Goal: Task Accomplishment & Management: Manage account settings

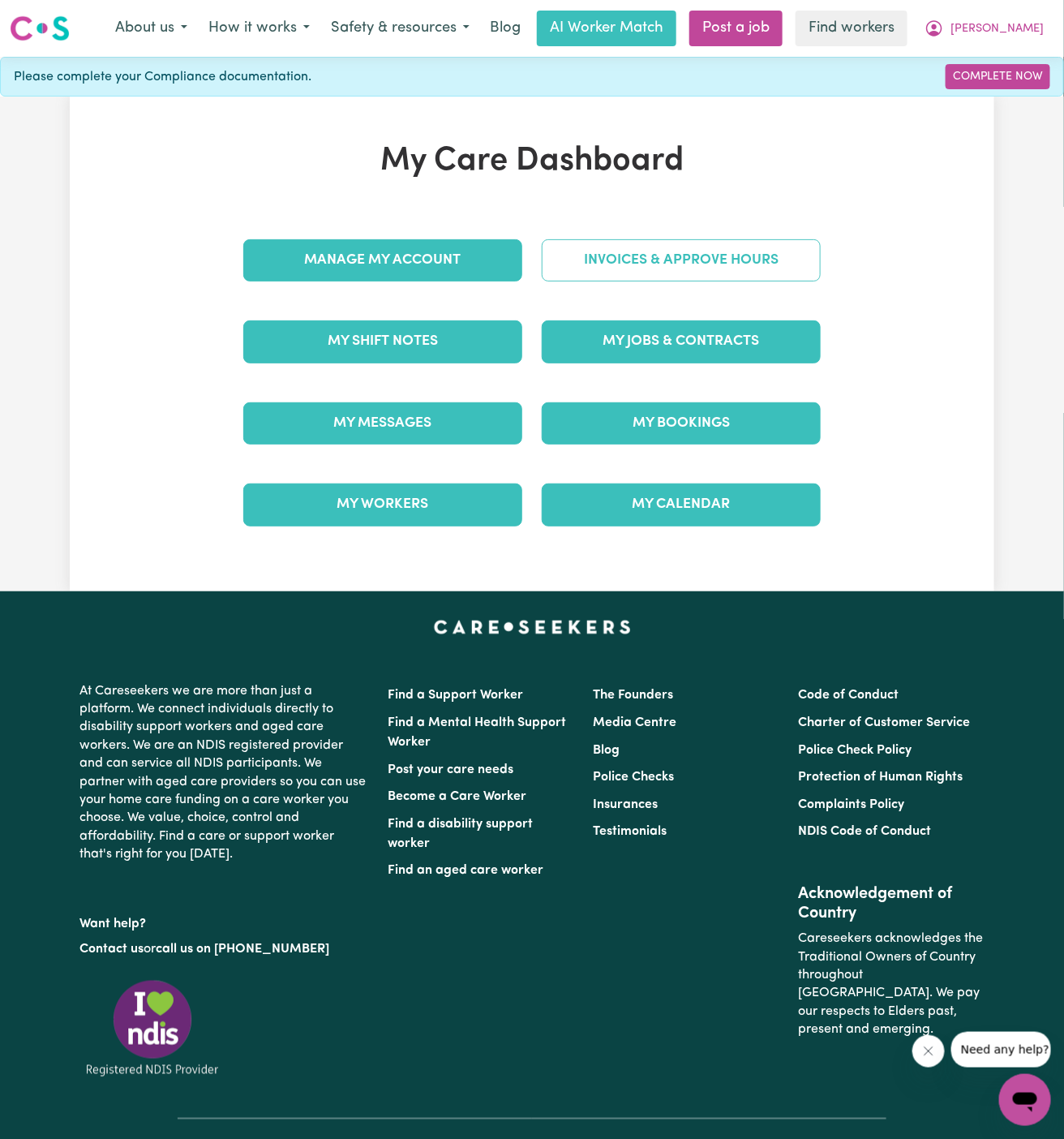
click at [707, 267] on link "Invoices & Approve Hours" at bounding box center [681, 260] width 279 height 42
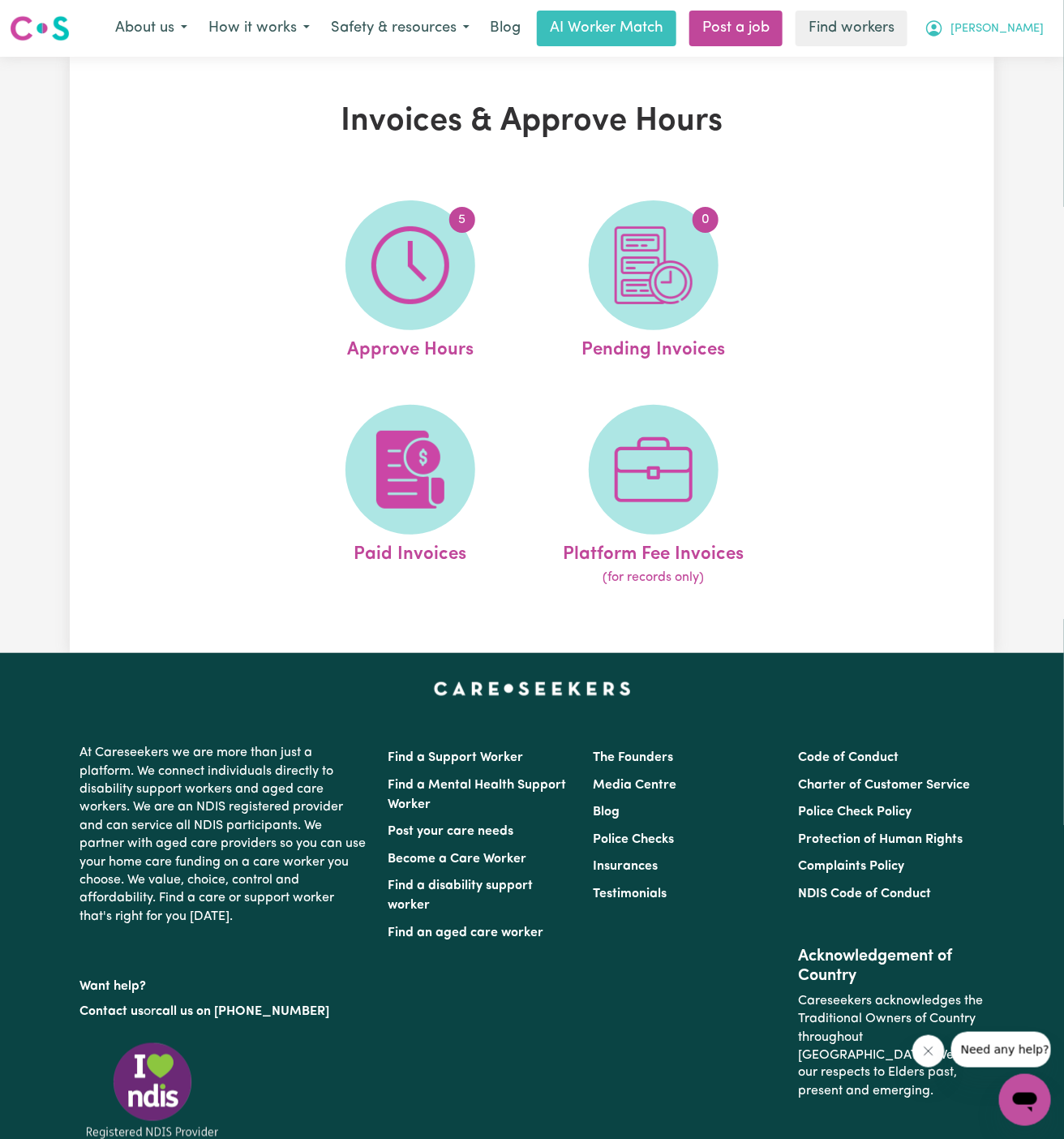
click at [1031, 19] on button "[PERSON_NAME]" at bounding box center [984, 28] width 140 height 34
click at [1031, 54] on link "My Dashboard" at bounding box center [989, 63] width 128 height 30
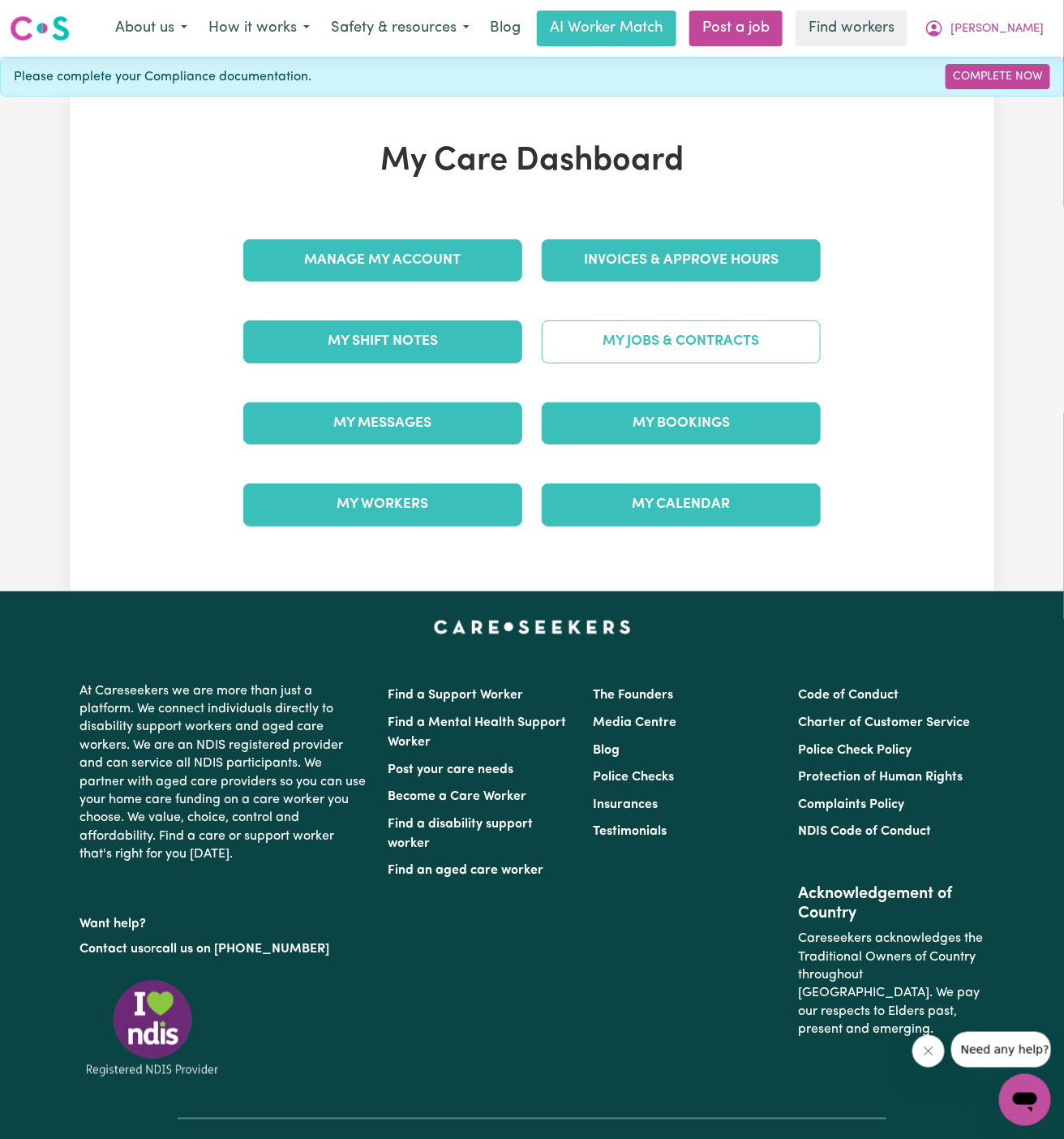
click at [652, 334] on link "My Jobs & Contracts" at bounding box center [681, 341] width 279 height 42
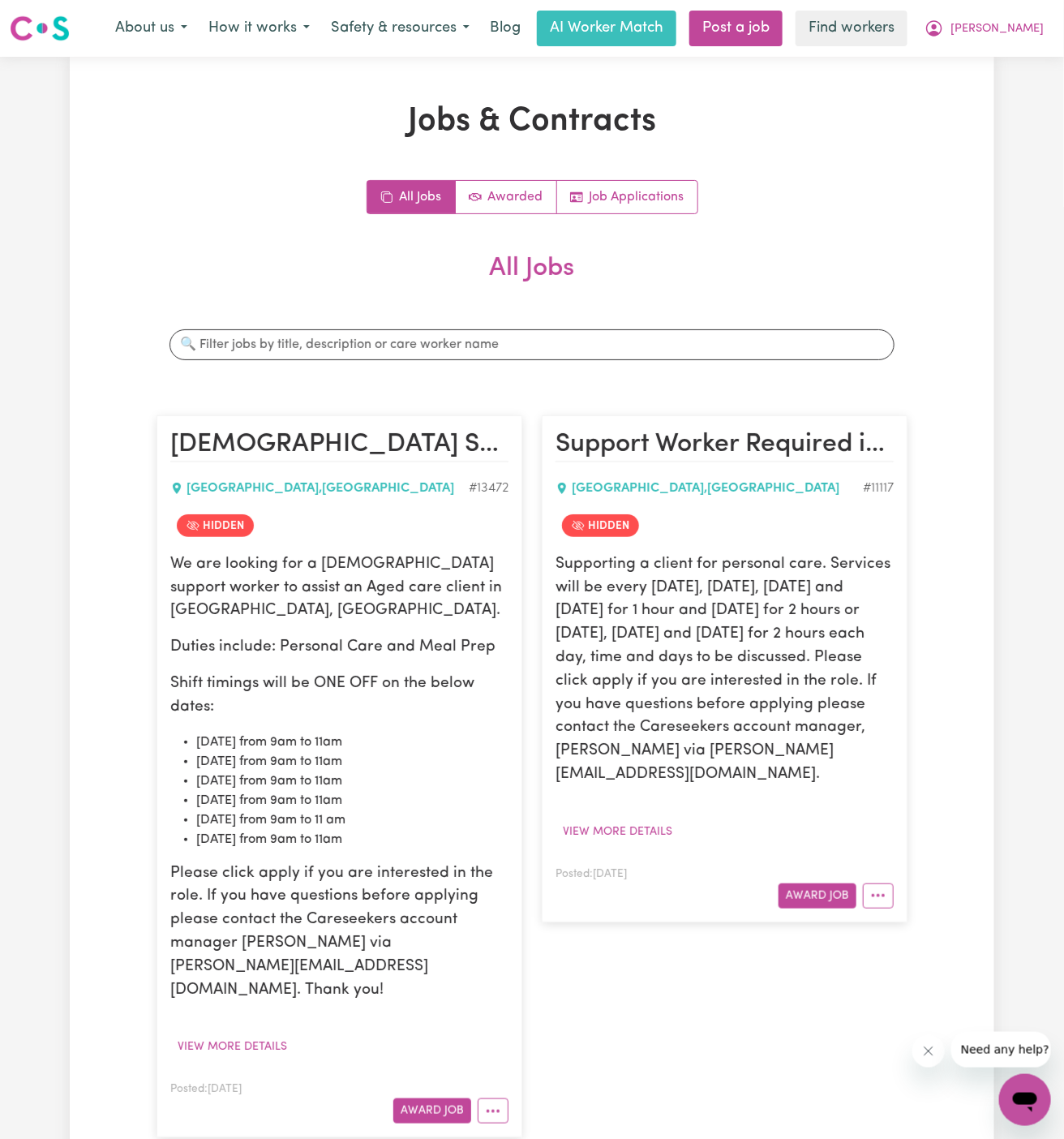
click at [853, 293] on h2 "All Jobs" at bounding box center [532, 281] width 751 height 57
click at [1032, 29] on span "[PERSON_NAME]" at bounding box center [997, 29] width 93 height 17
click at [1018, 50] on link "My Dashboard" at bounding box center [989, 63] width 128 height 30
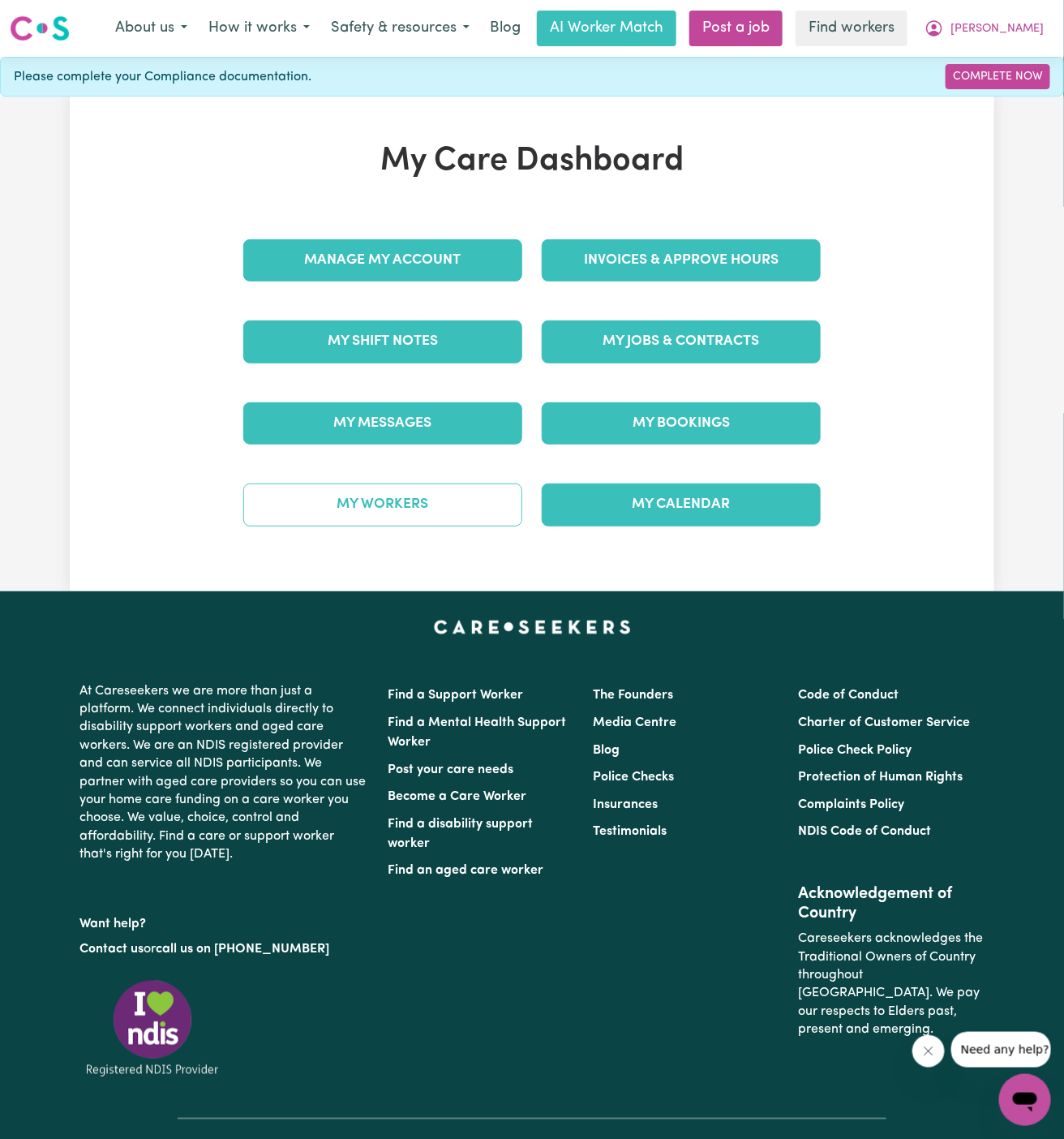
click at [468, 489] on link "My Workers" at bounding box center [382, 504] width 279 height 42
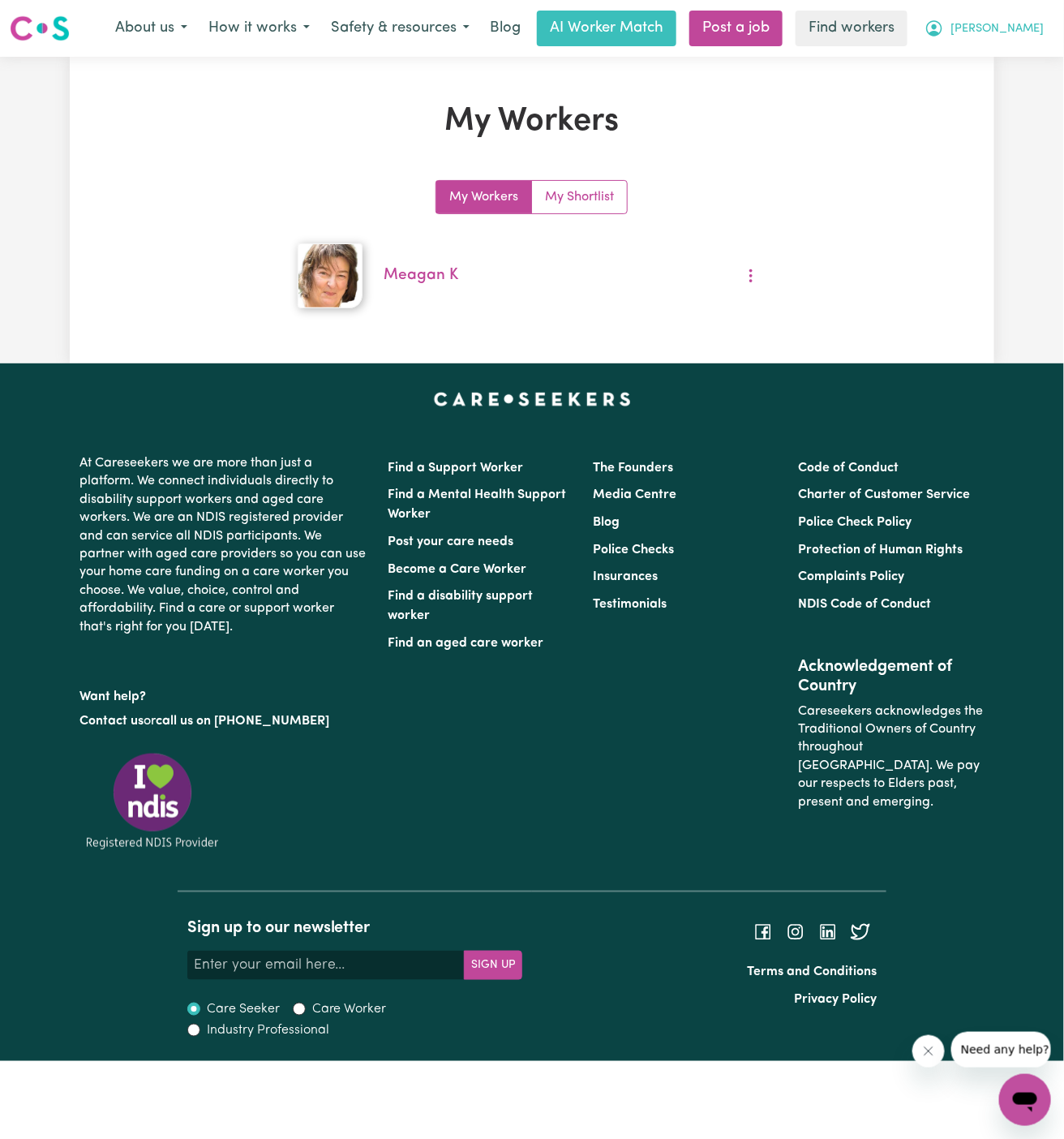
click at [1018, 33] on span "[PERSON_NAME]" at bounding box center [997, 29] width 93 height 17
click at [1016, 51] on link "My Dashboard" at bounding box center [989, 63] width 128 height 30
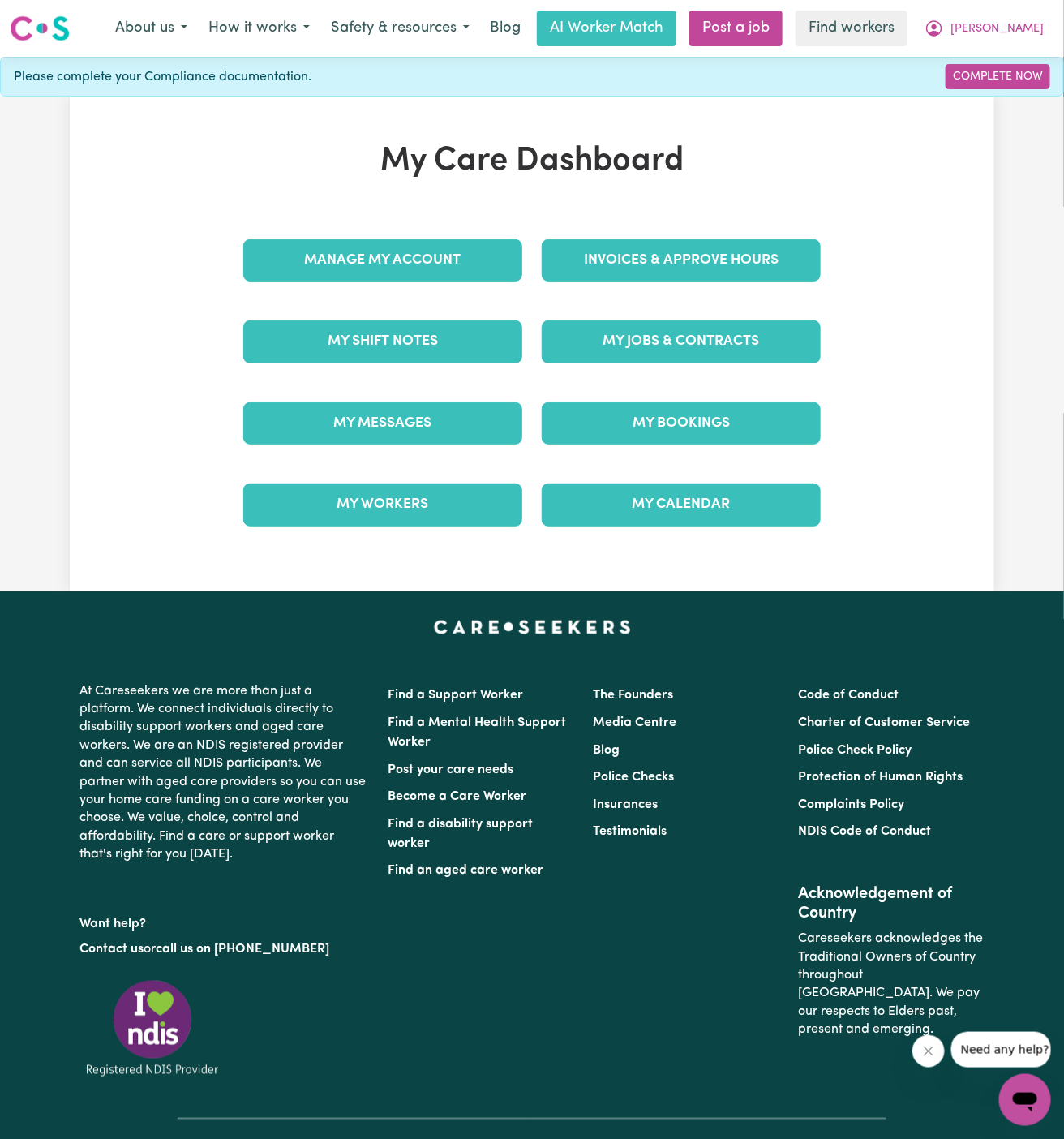
click at [701, 317] on div "My Jobs & Contracts" at bounding box center [681, 341] width 299 height 81
click at [703, 421] on link "My Bookings" at bounding box center [681, 423] width 279 height 42
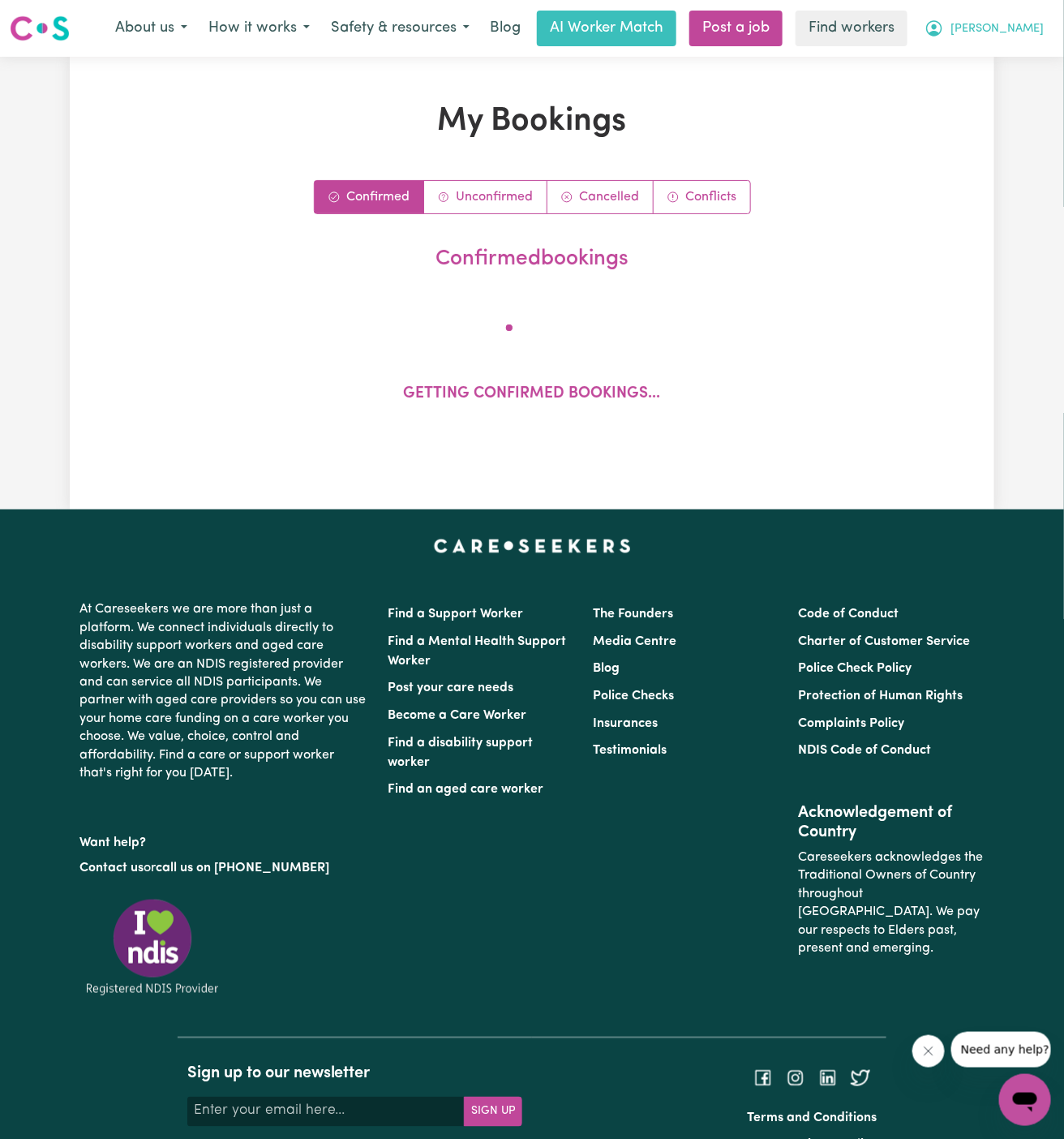
click at [1027, 24] on span "[PERSON_NAME]" at bounding box center [997, 29] width 93 height 17
click at [993, 69] on link "My Dashboard" at bounding box center [989, 63] width 128 height 30
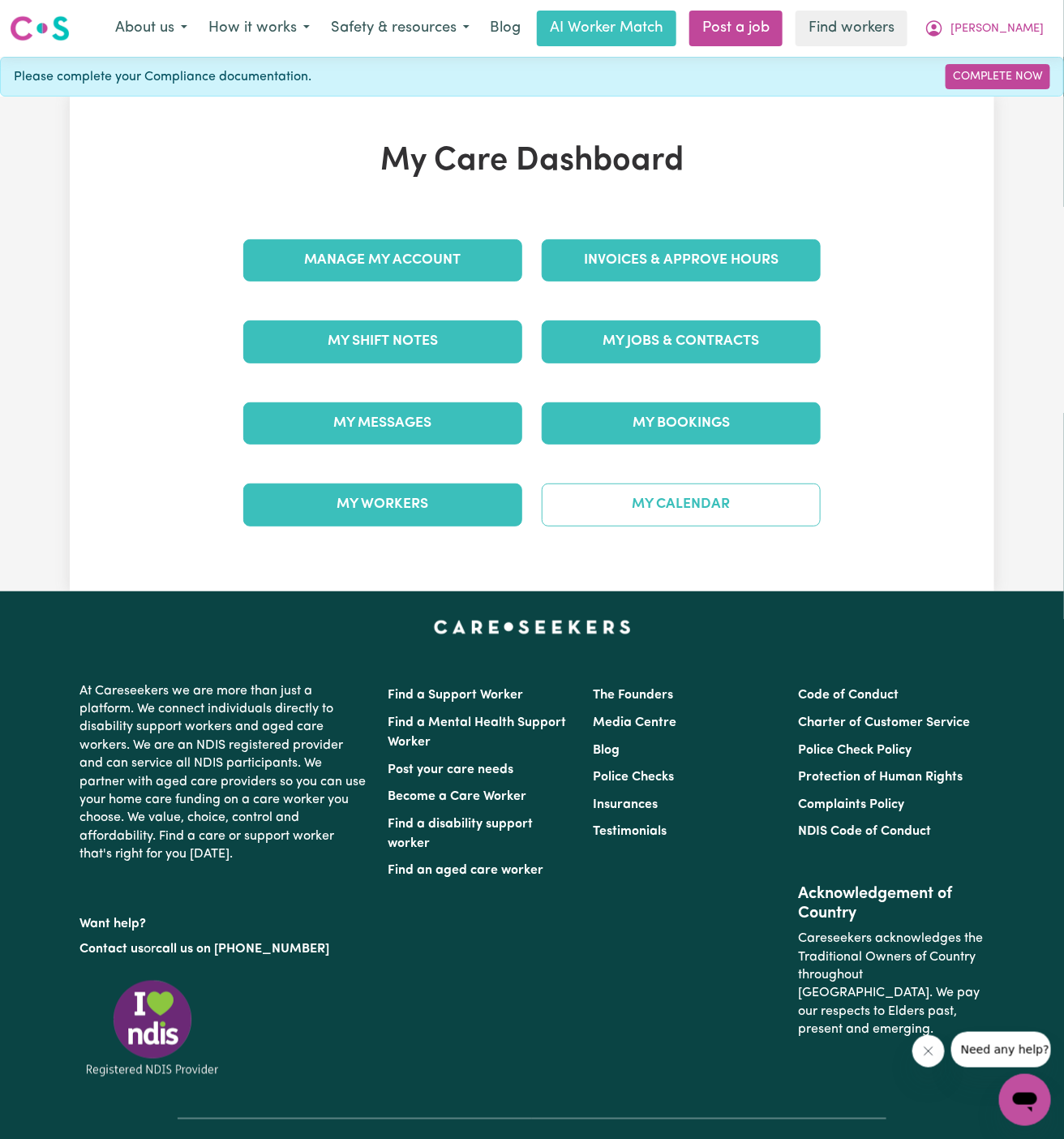
click at [651, 500] on link "My Calendar" at bounding box center [681, 504] width 279 height 42
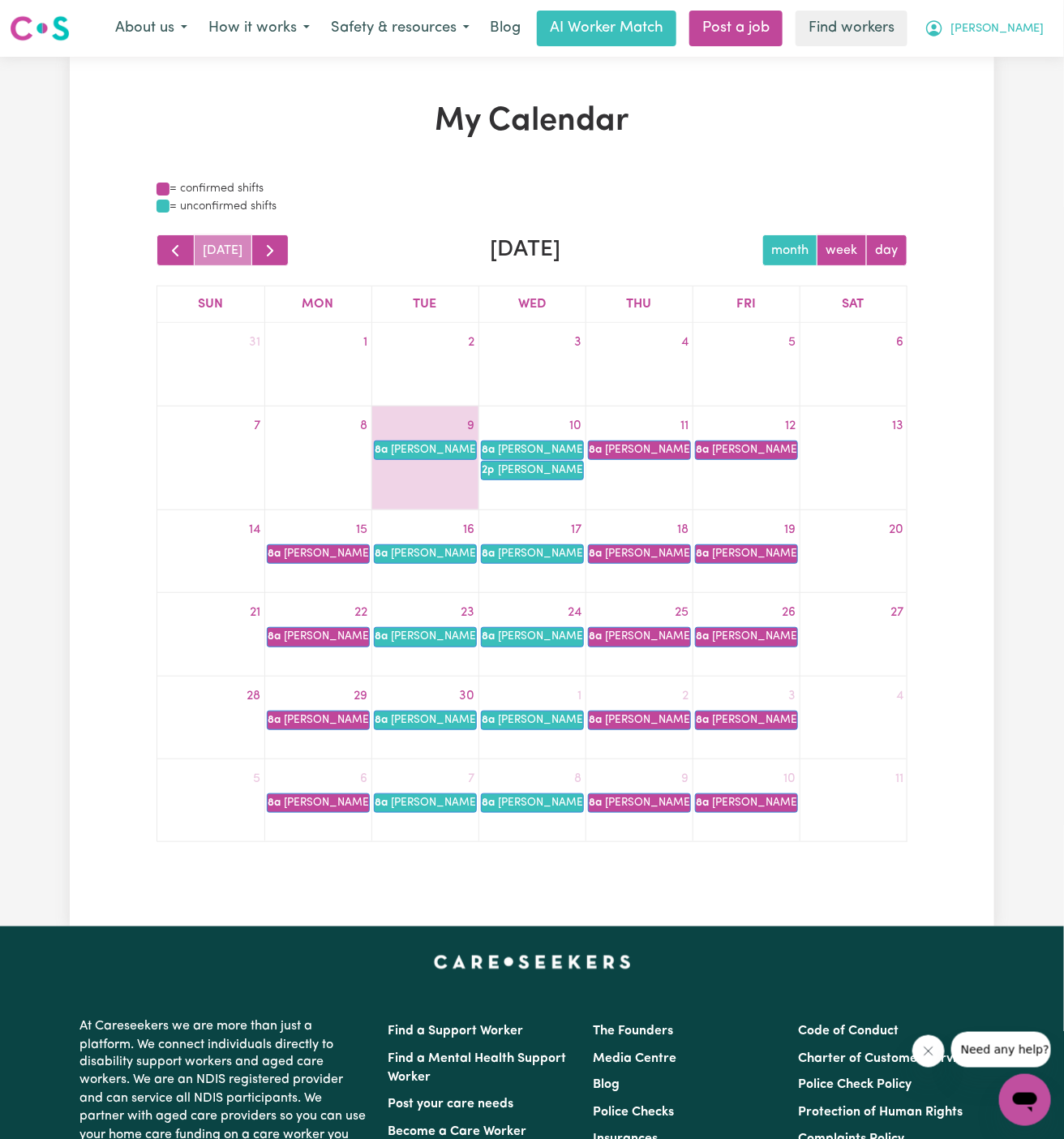
click at [1023, 30] on span "[PERSON_NAME]" at bounding box center [997, 29] width 93 height 17
click at [1023, 44] on button "[PERSON_NAME]" at bounding box center [984, 28] width 140 height 34
click at [1021, 22] on span "[PERSON_NAME]" at bounding box center [997, 29] width 93 height 17
click at [1020, 49] on link "My Dashboard" at bounding box center [989, 63] width 128 height 30
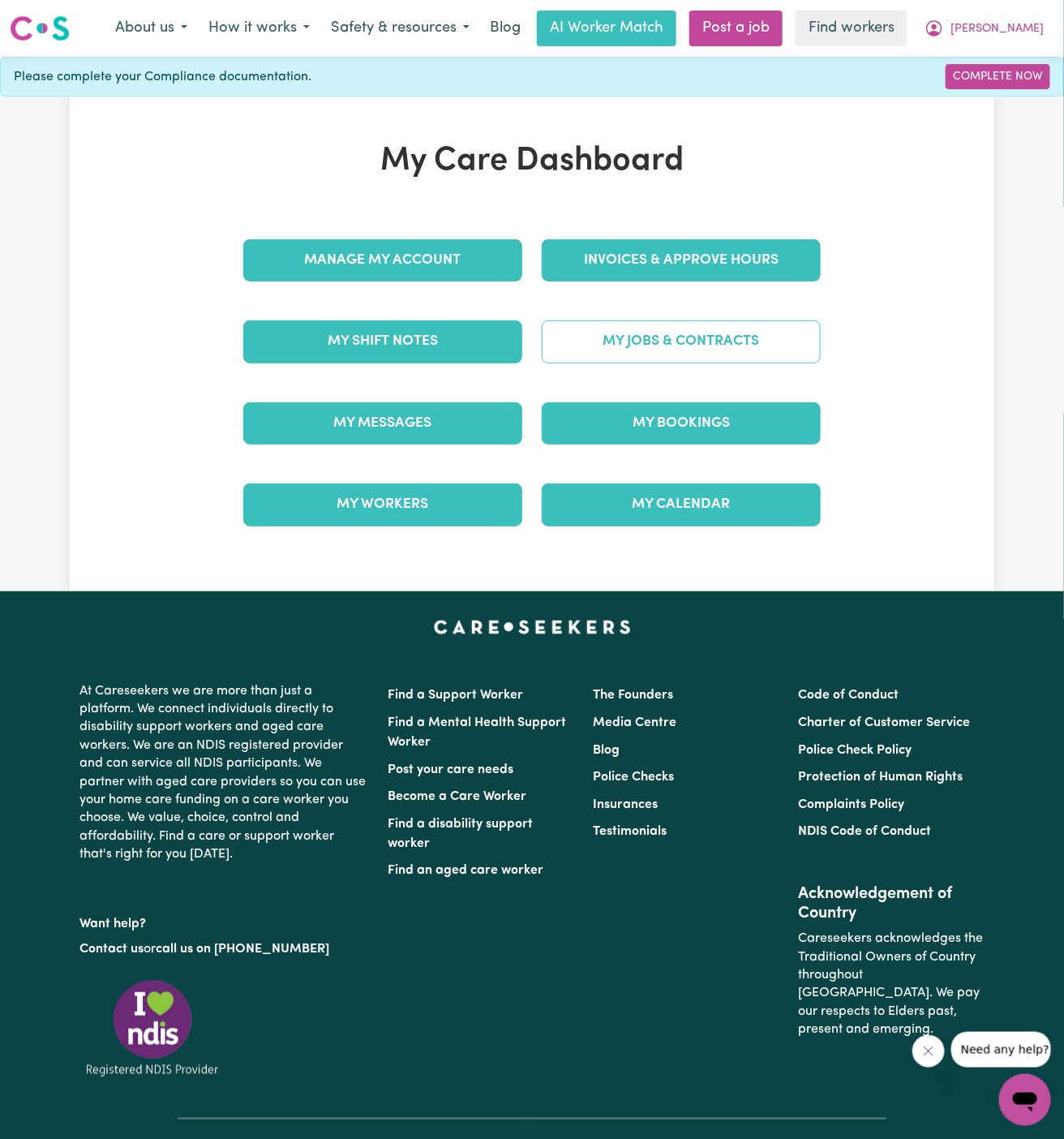
click at [688, 343] on link "My Jobs & Contracts" at bounding box center [681, 341] width 279 height 42
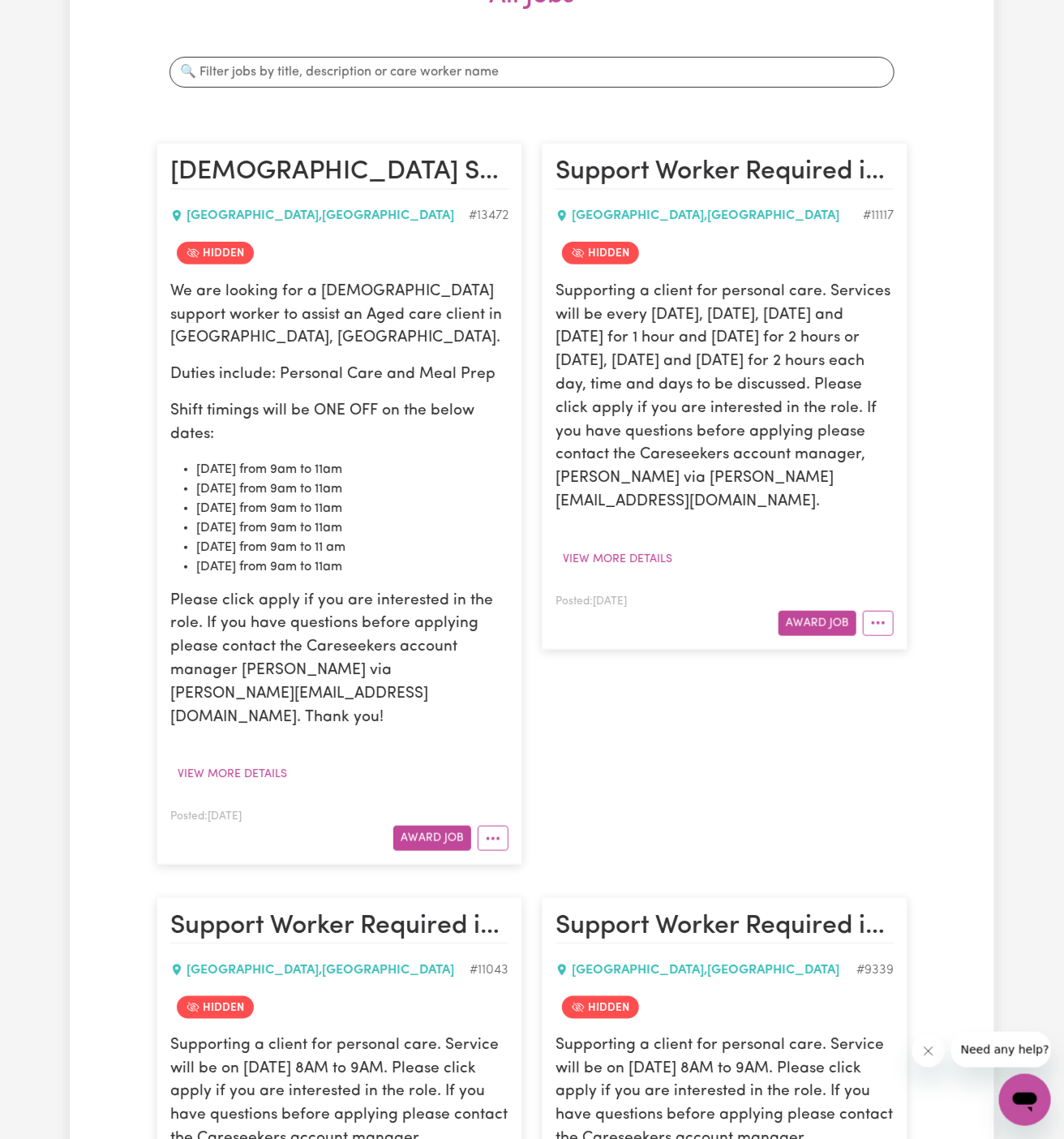
scroll to position [371, 0]
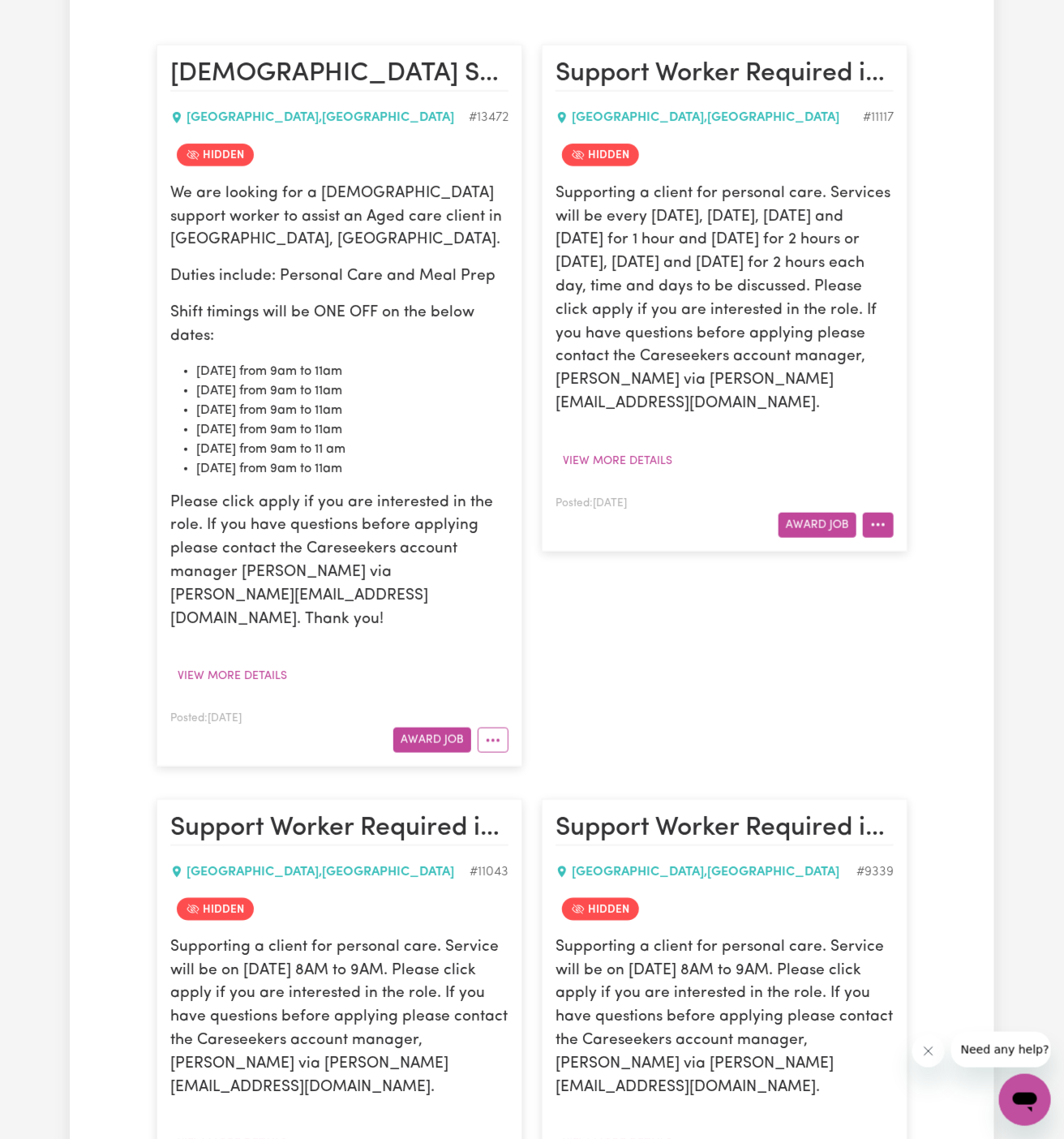
click at [879, 513] on button "More options" at bounding box center [878, 525] width 30 height 25
click at [885, 520] on button "More options" at bounding box center [878, 525] width 30 height 25
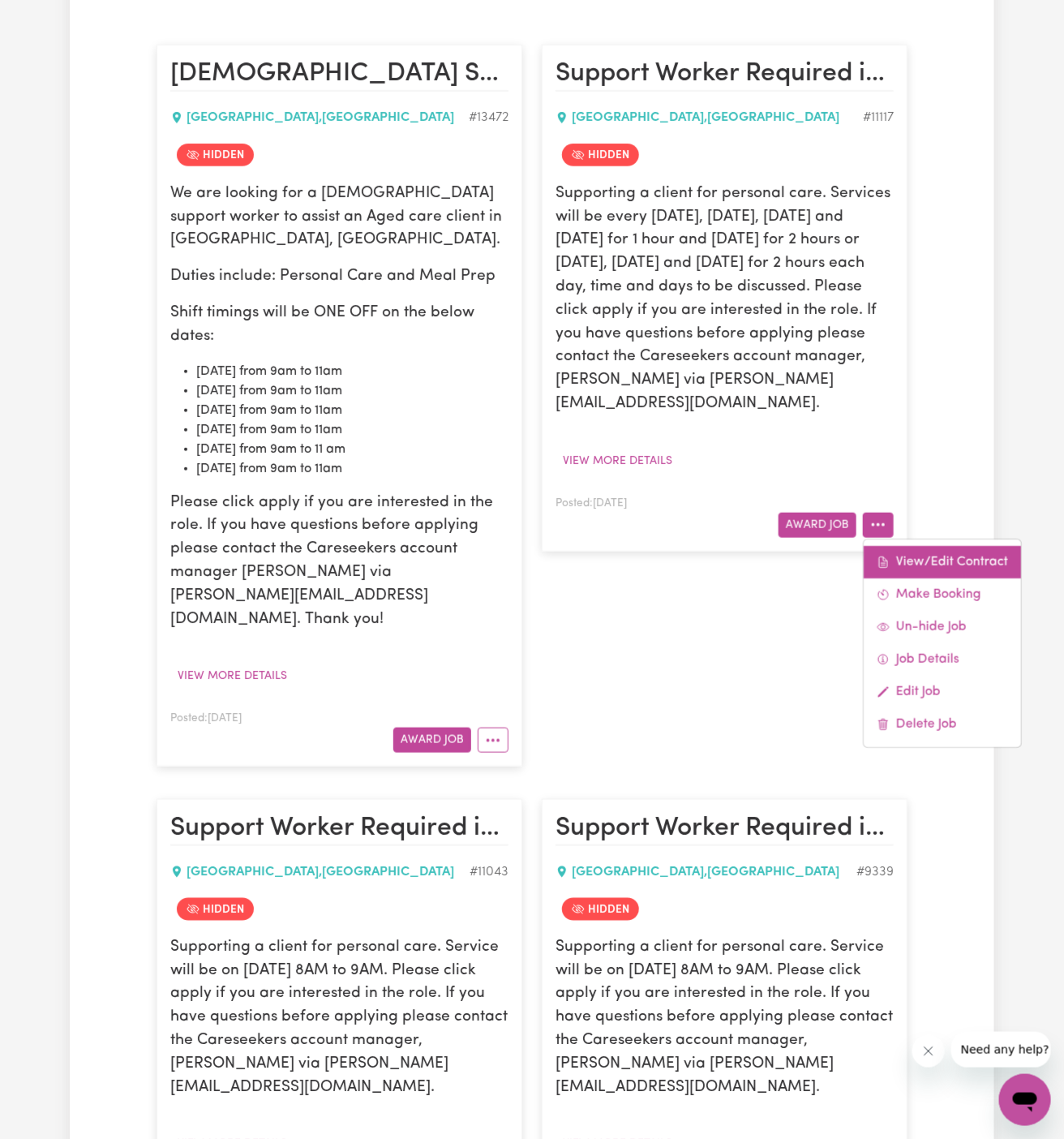
click at [914, 564] on link "View/Edit Contract" at bounding box center [942, 562] width 158 height 32
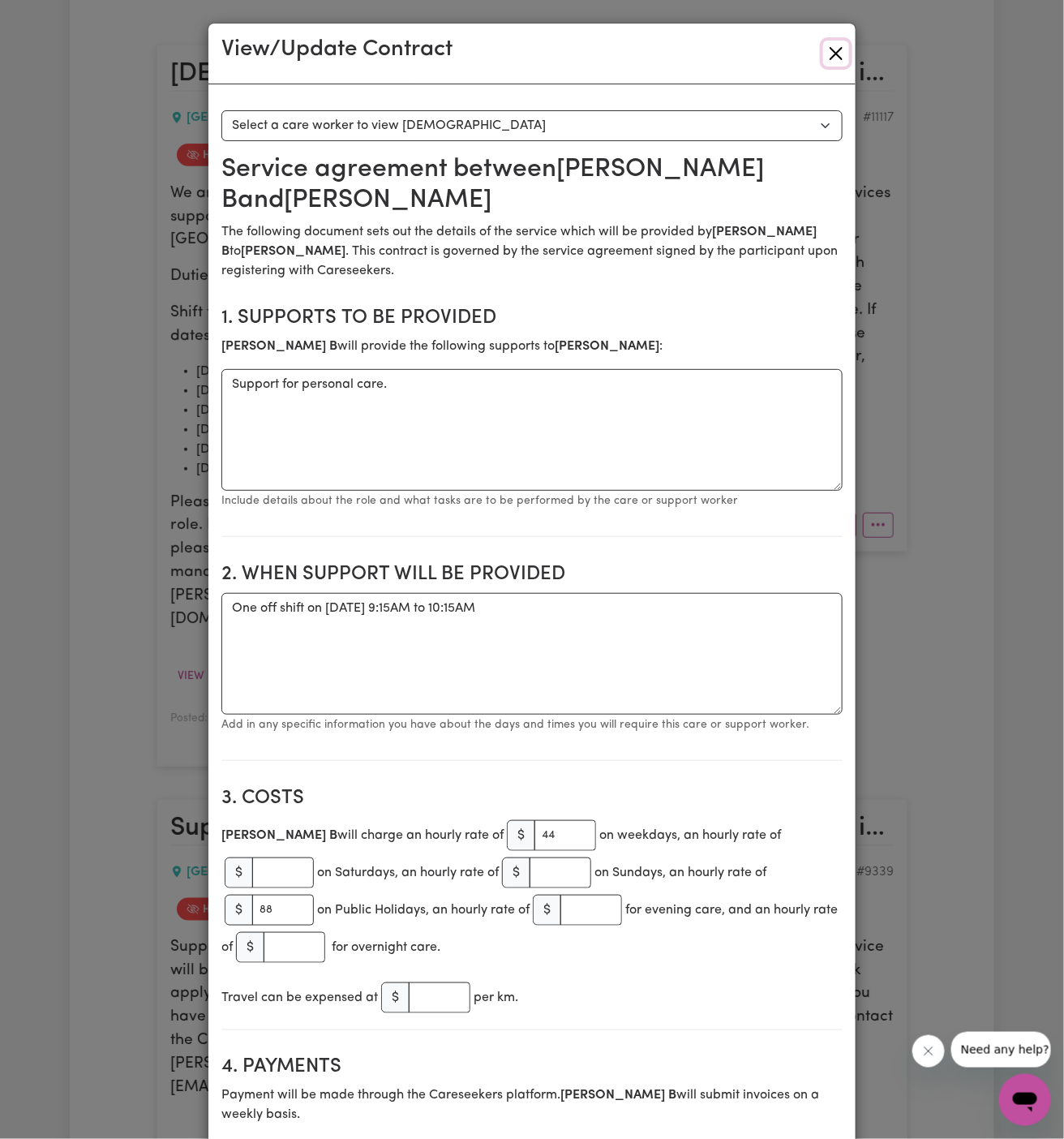
click at [833, 51] on button "Close" at bounding box center [836, 54] width 26 height 26
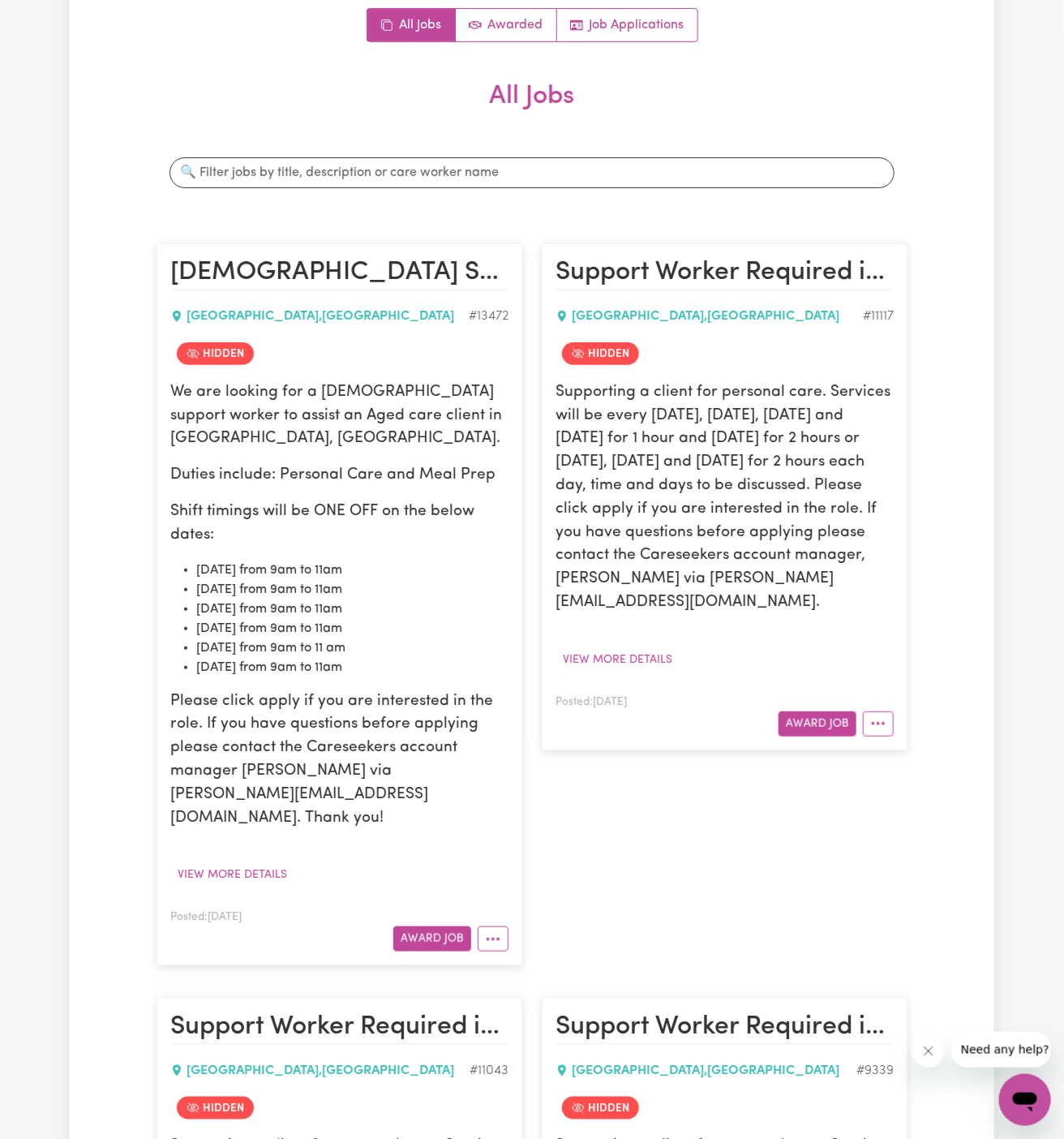
scroll to position [433, 0]
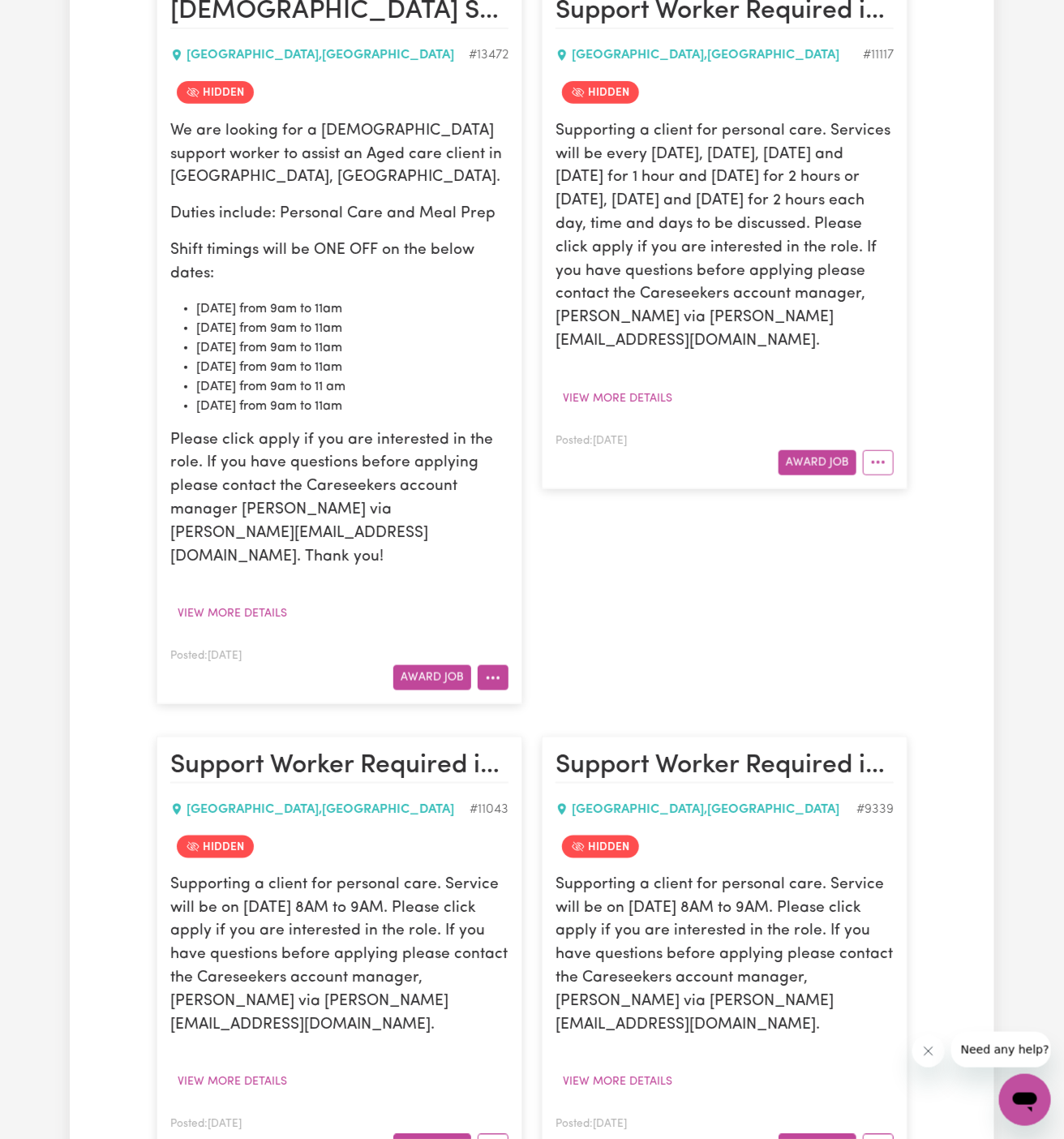
click at [496, 670] on icon "More options" at bounding box center [493, 677] width 17 height 17
click at [522, 699] on link "Un-hide Job" at bounding box center [542, 715] width 128 height 32
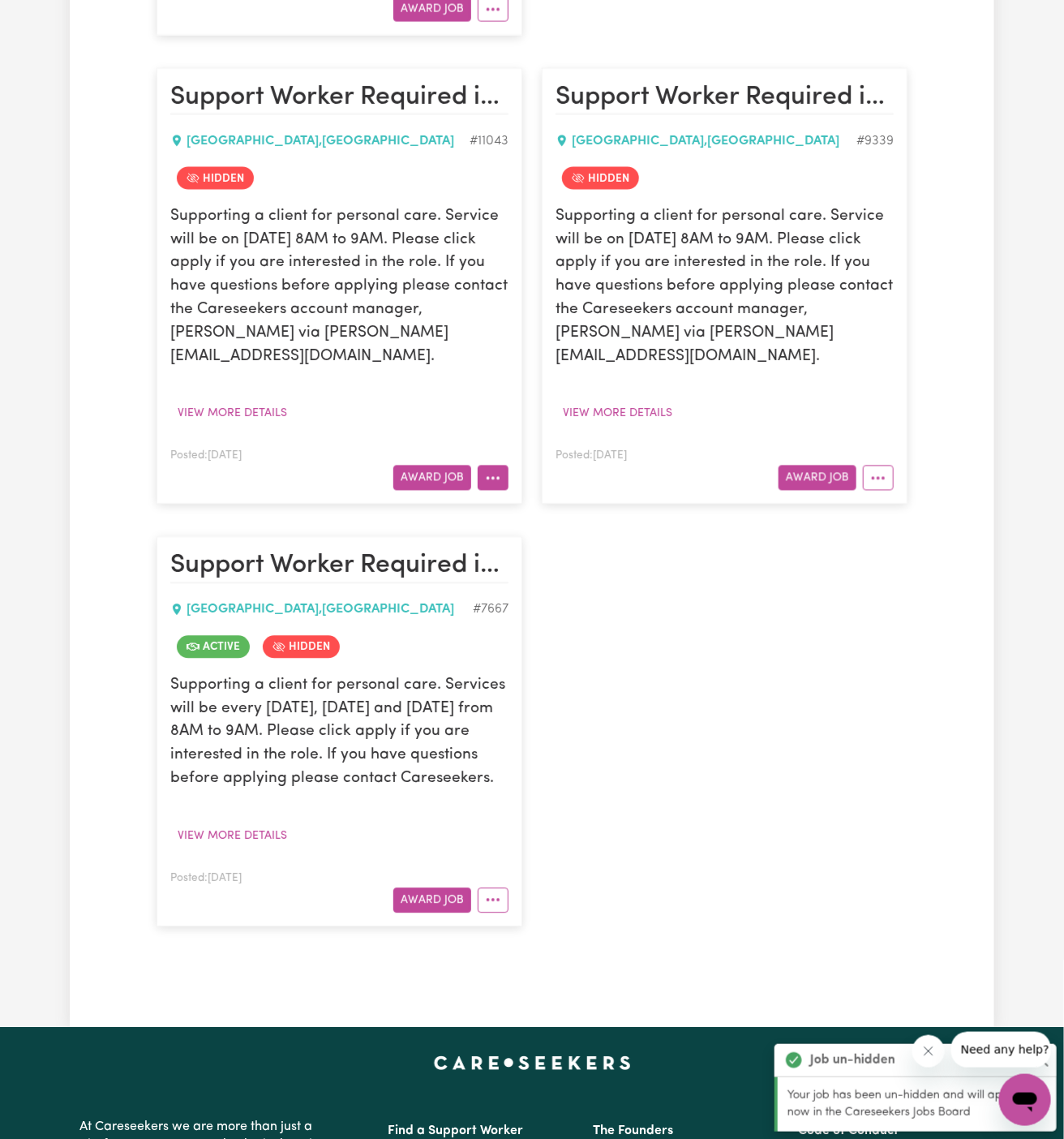
click at [492, 469] on icon "More options" at bounding box center [493, 477] width 17 height 17
click at [881, 465] on button "More options" at bounding box center [878, 477] width 30 height 25
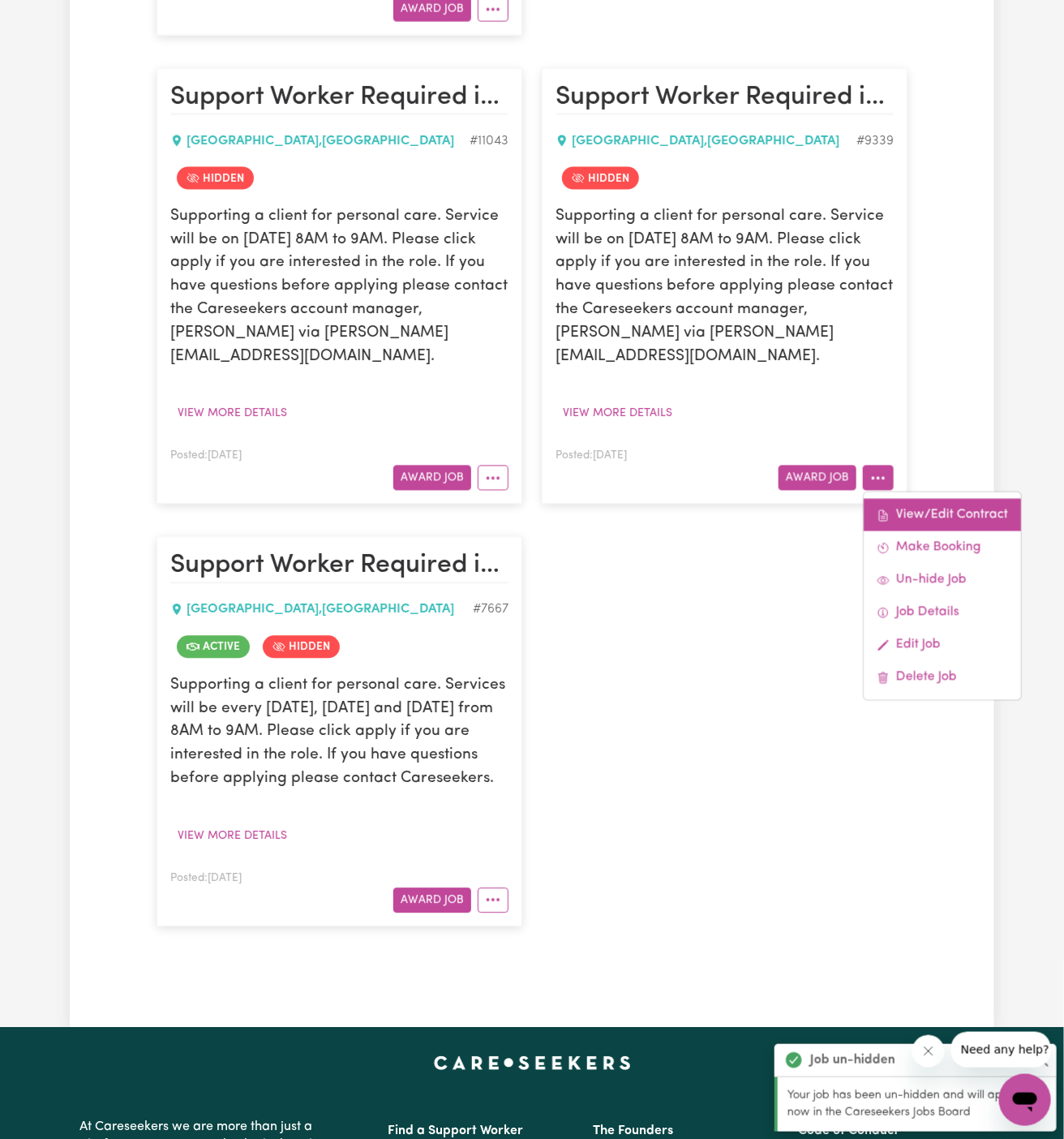
click at [923, 499] on link "View/Edit Contract" at bounding box center [942, 515] width 158 height 32
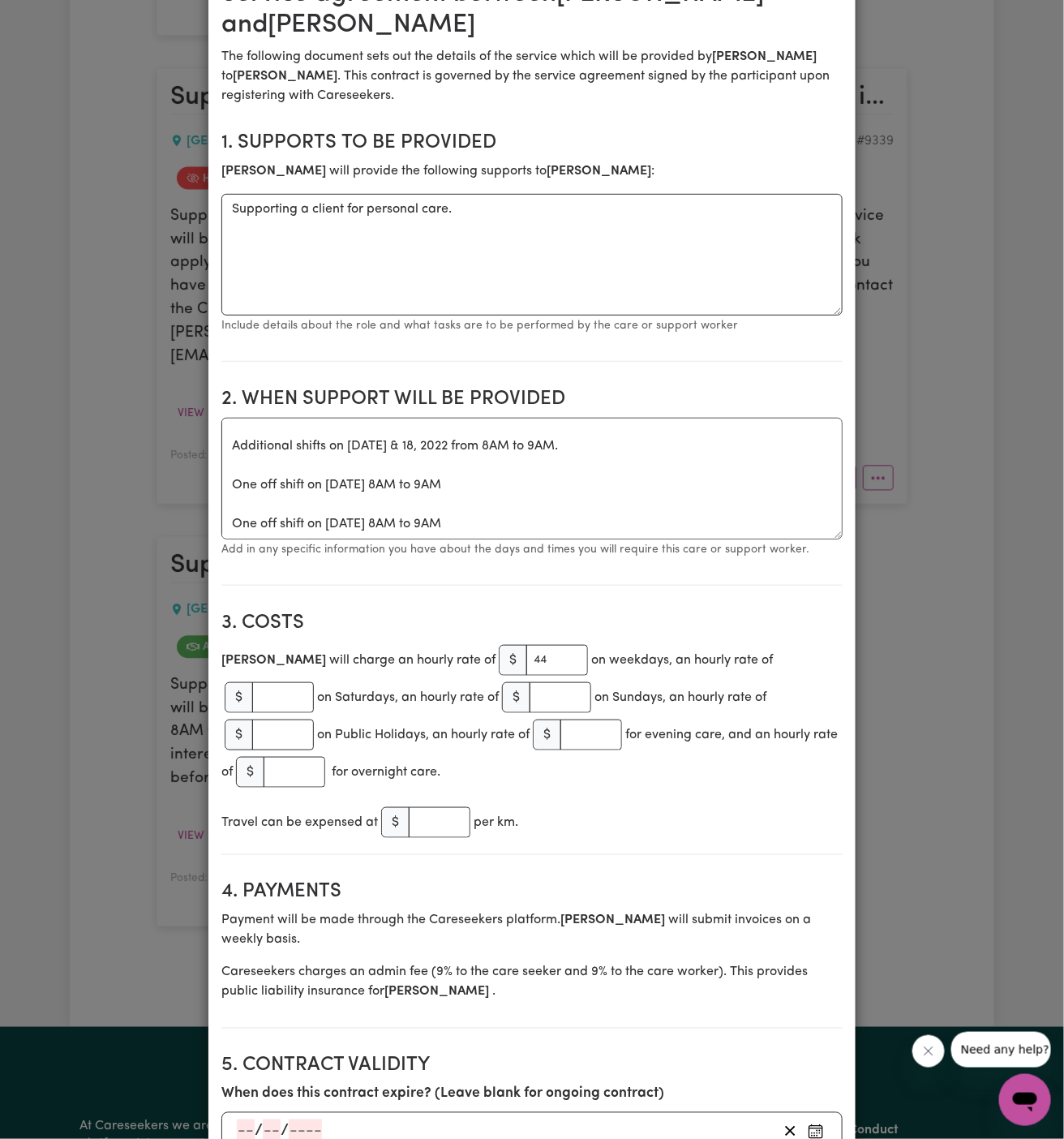
scroll to position [0, 0]
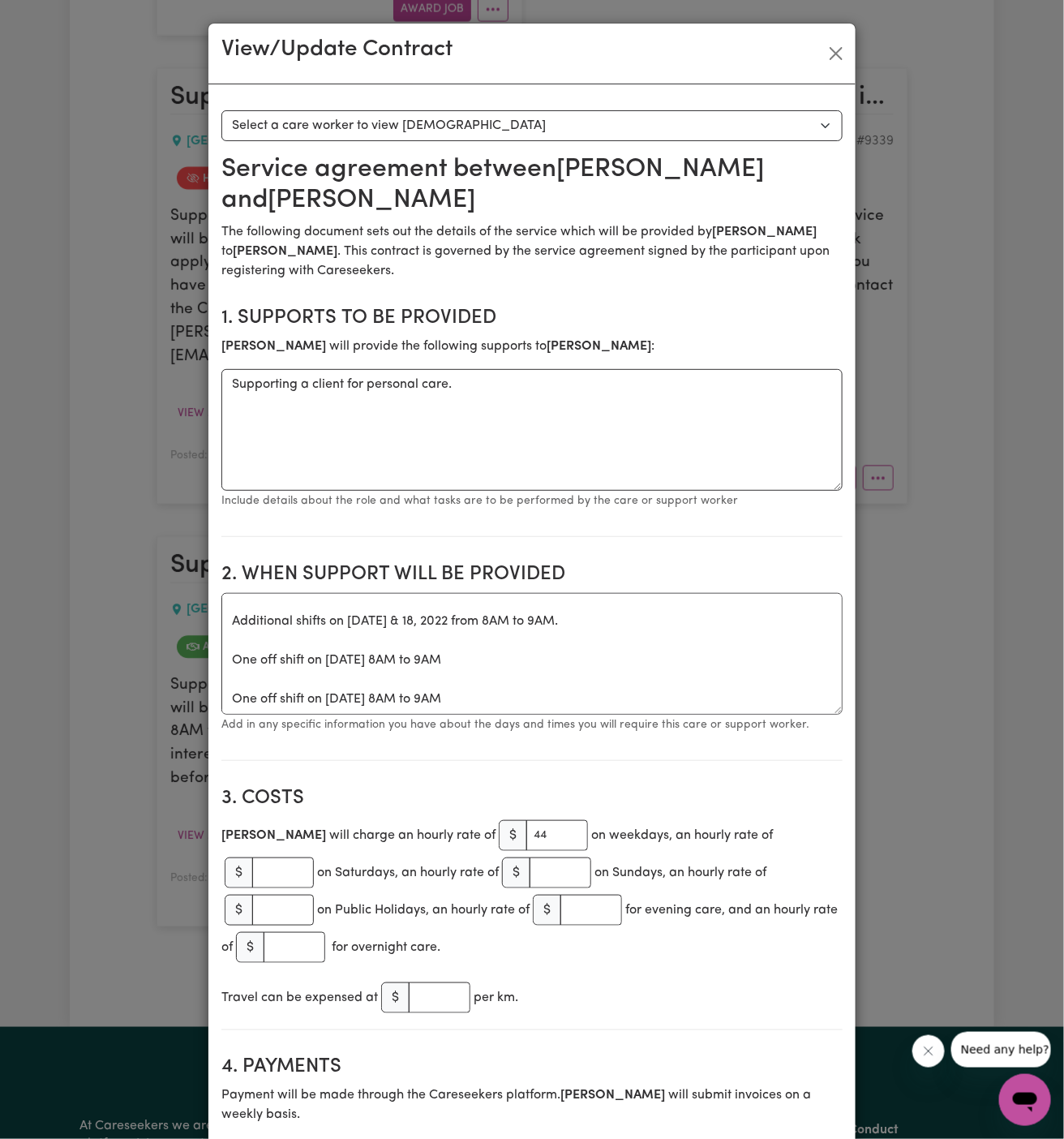
click at [495, 113] on select "Select a care worker to view [DEMOGRAPHIC_DATA] #7445 - [PERSON_NAME] (contract…" at bounding box center [531, 125] width 621 height 30
click at [831, 52] on button "Close" at bounding box center [836, 54] width 26 height 26
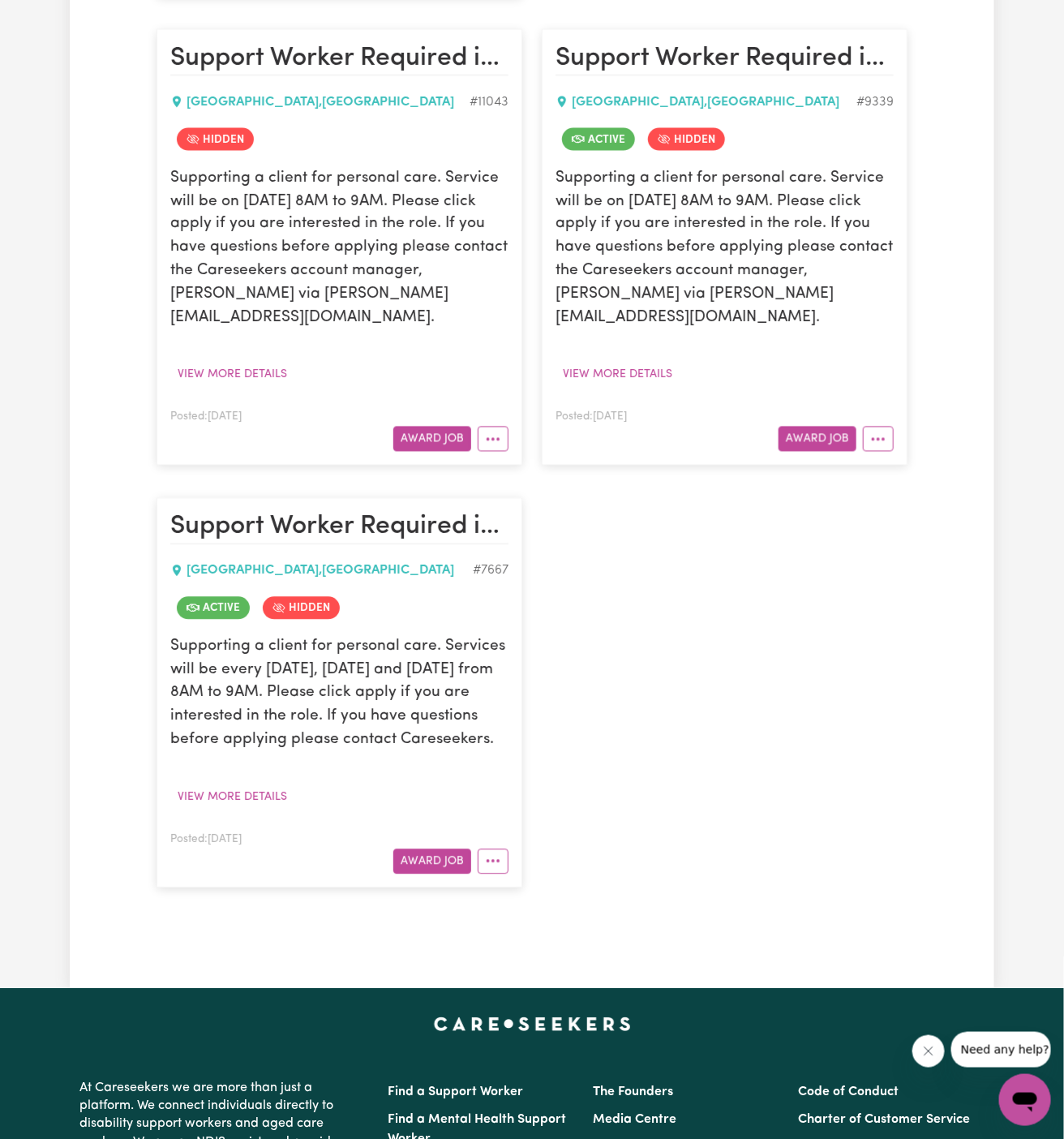
scroll to position [1070, 0]
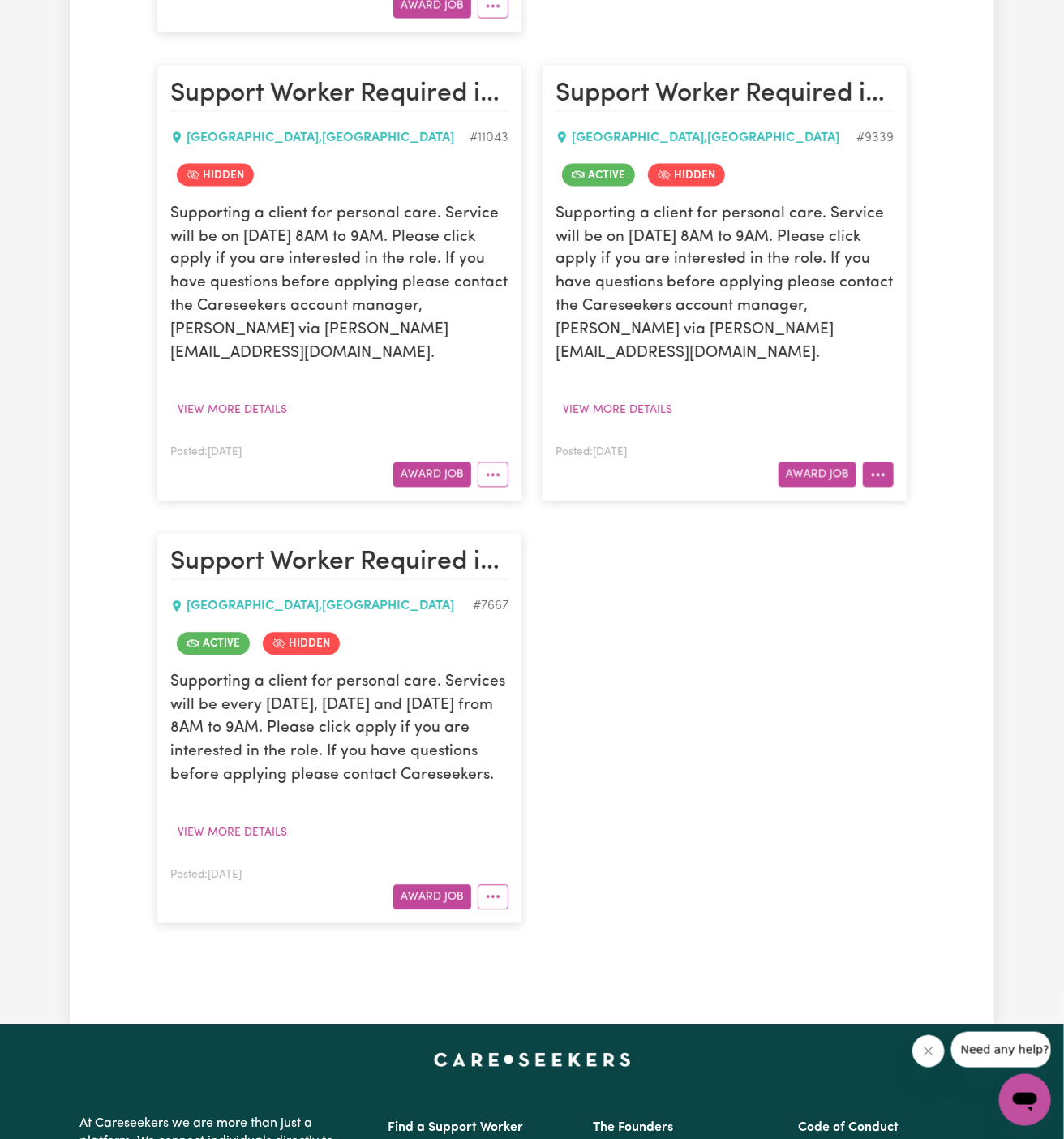
click at [882, 462] on button "More options" at bounding box center [878, 474] width 30 height 25
click at [1004, 28] on div "Jobs & Contracts All Jobs Awarded Job Applications All Jobs Search jobs [DEMOGR…" at bounding box center [532, 5] width 1064 height 2037
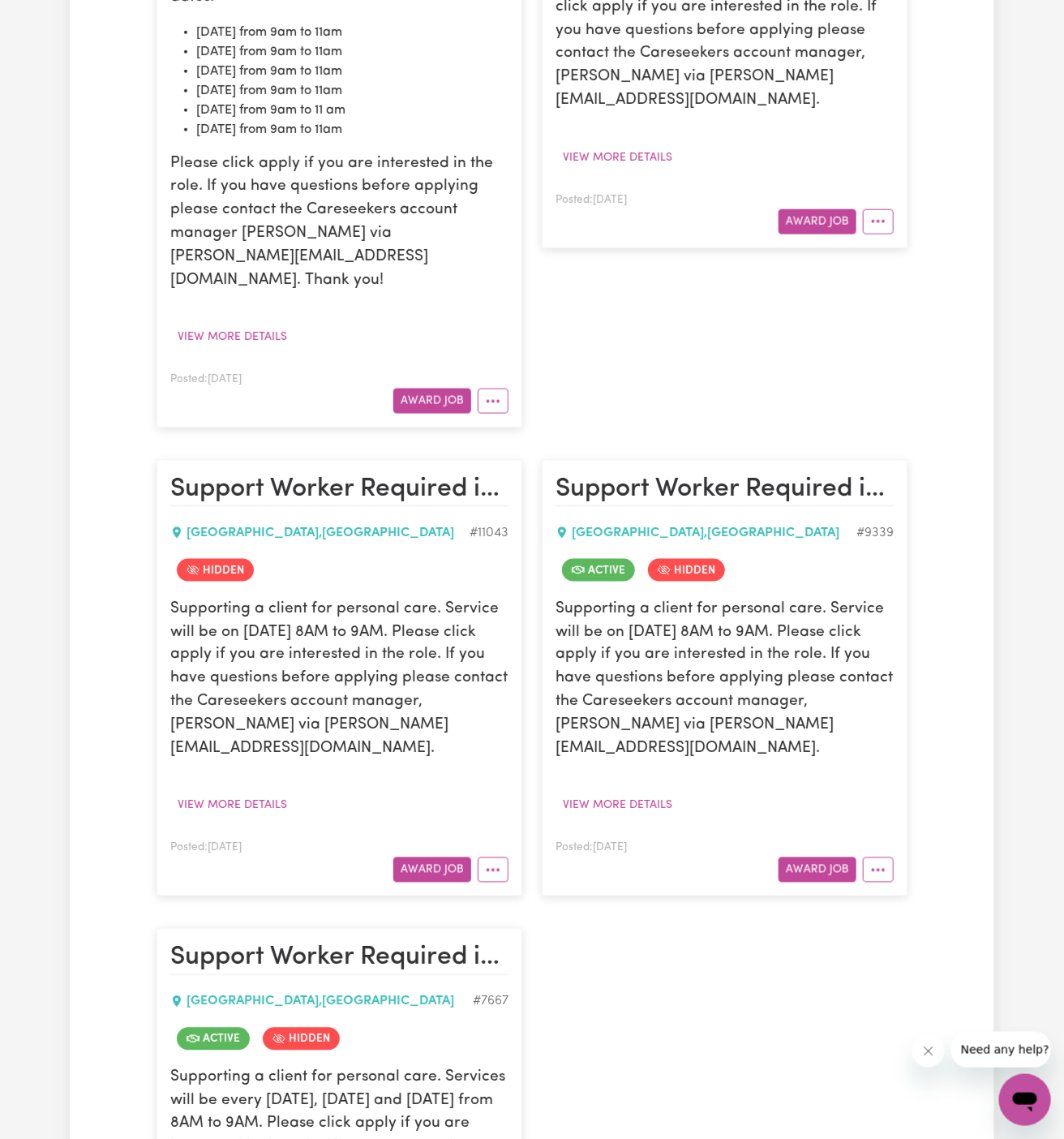
scroll to position [0, 0]
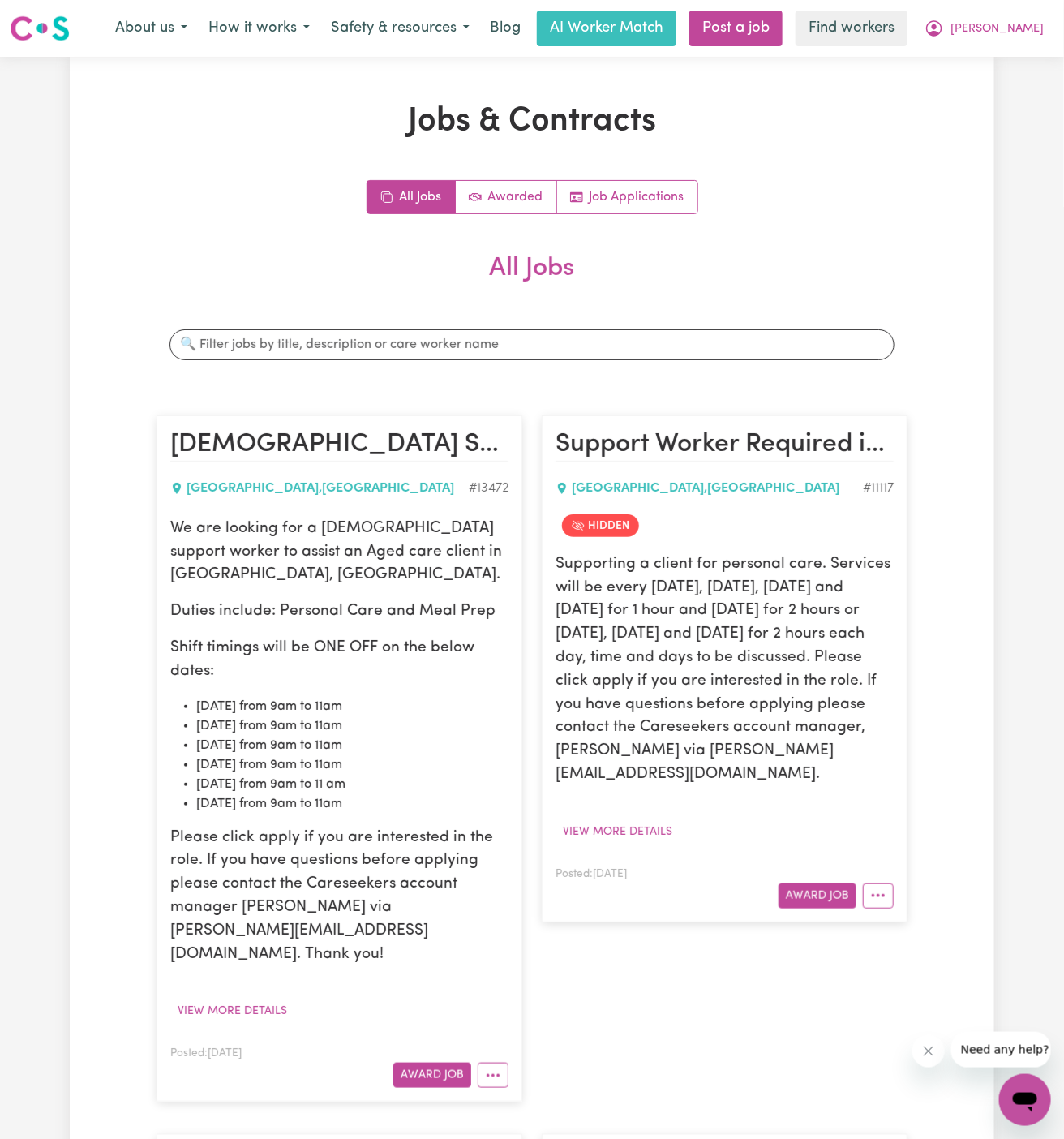
click at [1037, 27] on span "[PERSON_NAME]" at bounding box center [997, 29] width 93 height 17
click at [1019, 83] on link "Logout" at bounding box center [989, 92] width 128 height 30
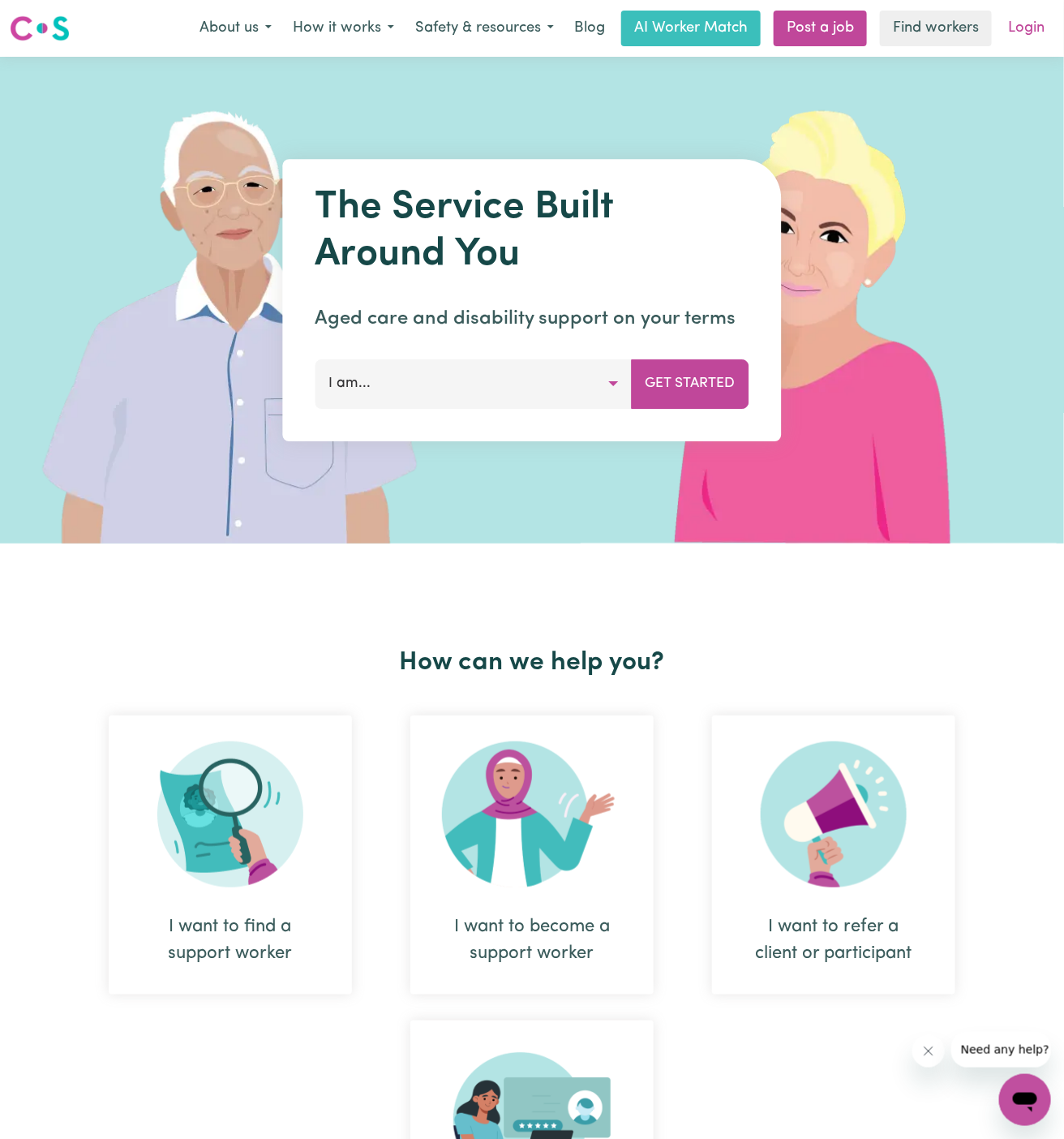
click at [1033, 22] on link "Login" at bounding box center [1027, 28] width 56 height 36
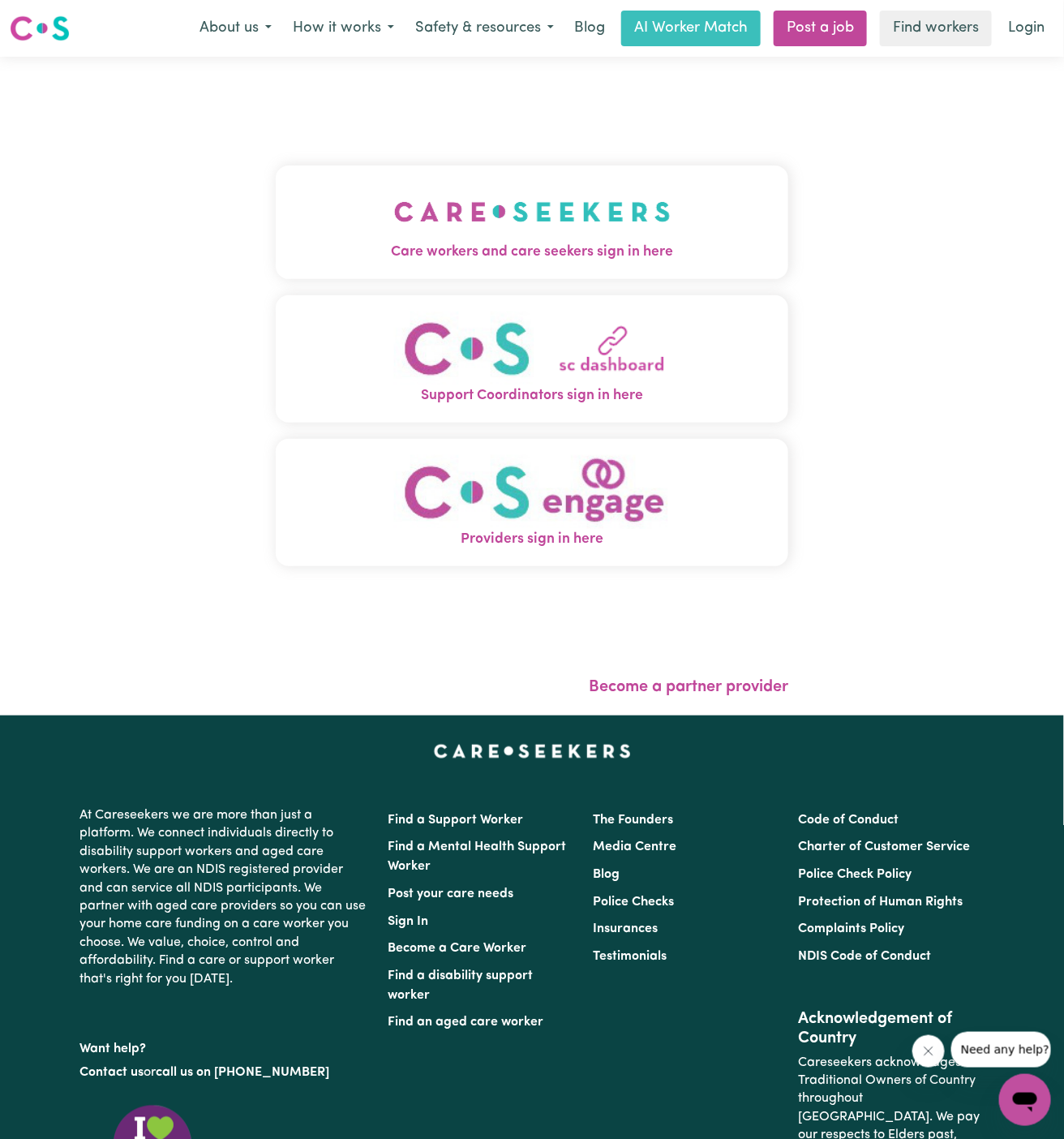
click at [559, 218] on img "Care workers and care seekers sign in here" at bounding box center [533, 212] width 277 height 60
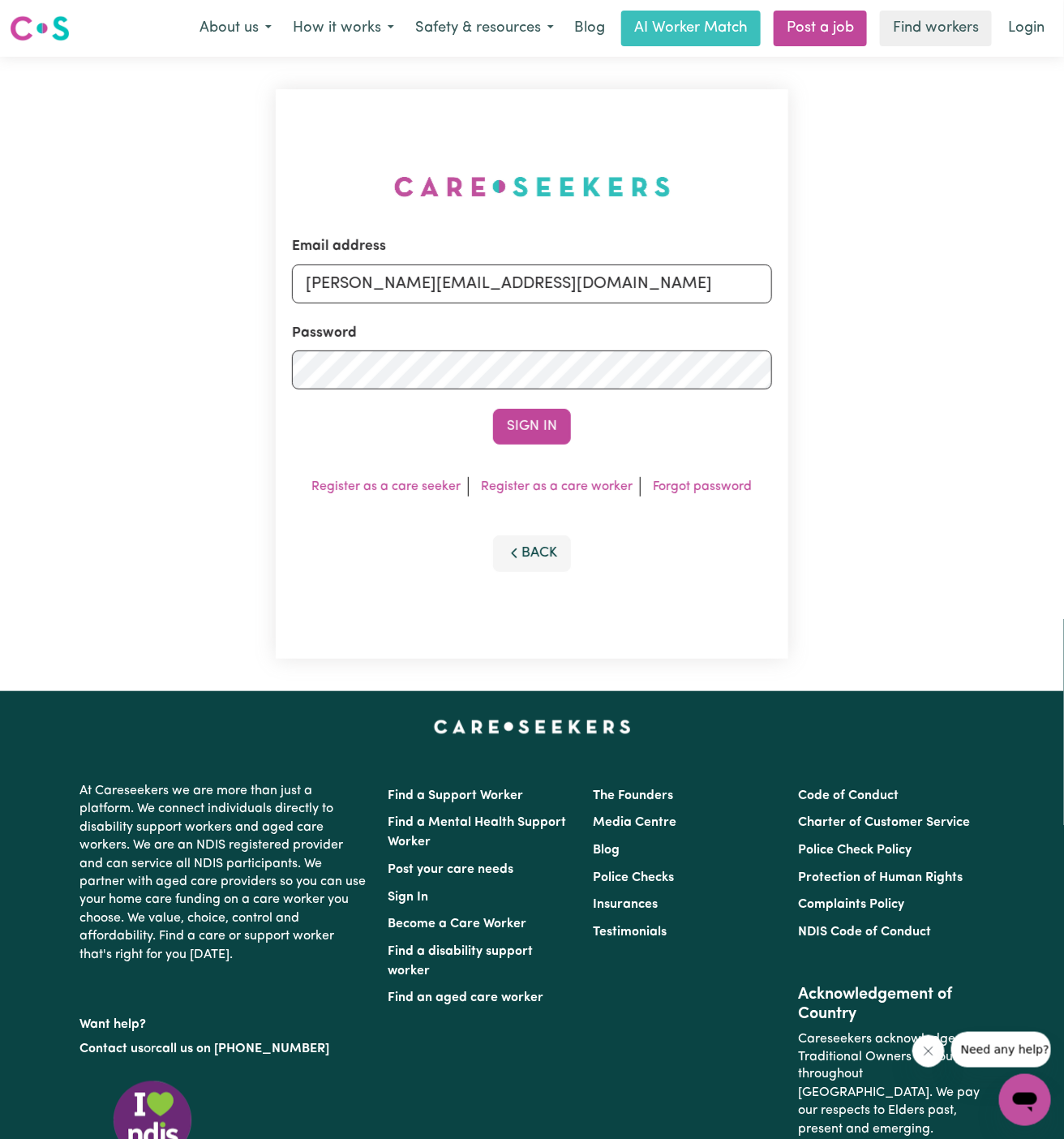
click at [643, 303] on form "Email address [PERSON_NAME][EMAIL_ADDRESS][DOMAIN_NAME] Password Sign In" at bounding box center [531, 340] width 480 height 208
click at [569, 278] on input "[PERSON_NAME][EMAIL_ADDRESS][DOMAIN_NAME]" at bounding box center [531, 284] width 480 height 39
drag, startPoint x: 387, startPoint y: 277, endPoint x: 931, endPoint y: 295, distance: 544.3
click at [931, 295] on div "Email address [EMAIL_ADDRESS][DOMAIN_NAME] Password Sign In Register as a care …" at bounding box center [532, 374] width 1064 height 634
click at [493, 408] on button "Sign In" at bounding box center [531, 426] width 77 height 36
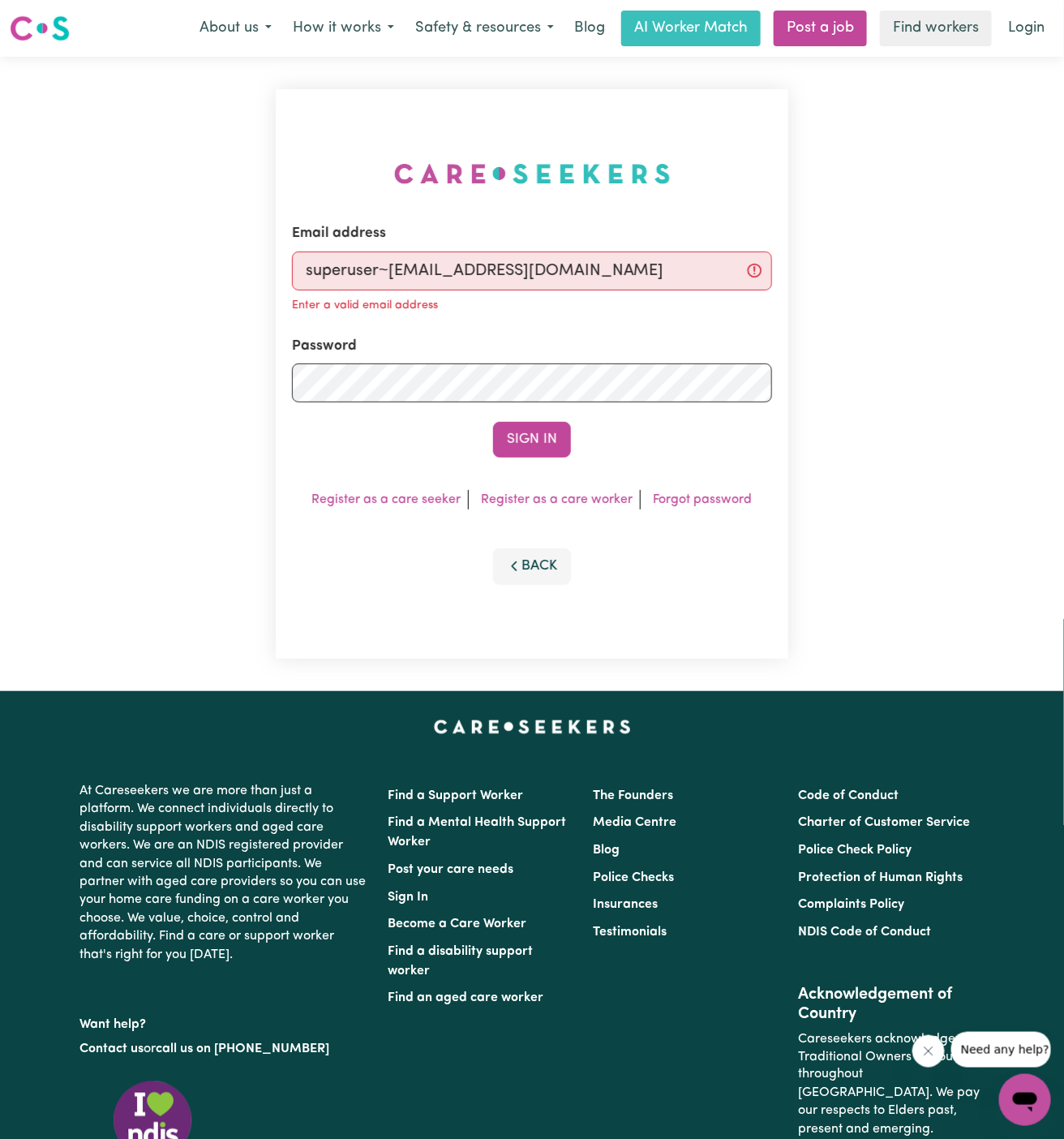
type input "superuser~[EMAIL_ADDRESS][DOMAIN_NAME]"
click at [493, 421] on button "Sign In" at bounding box center [531, 439] width 77 height 36
